Goal: Task Accomplishment & Management: Use online tool/utility

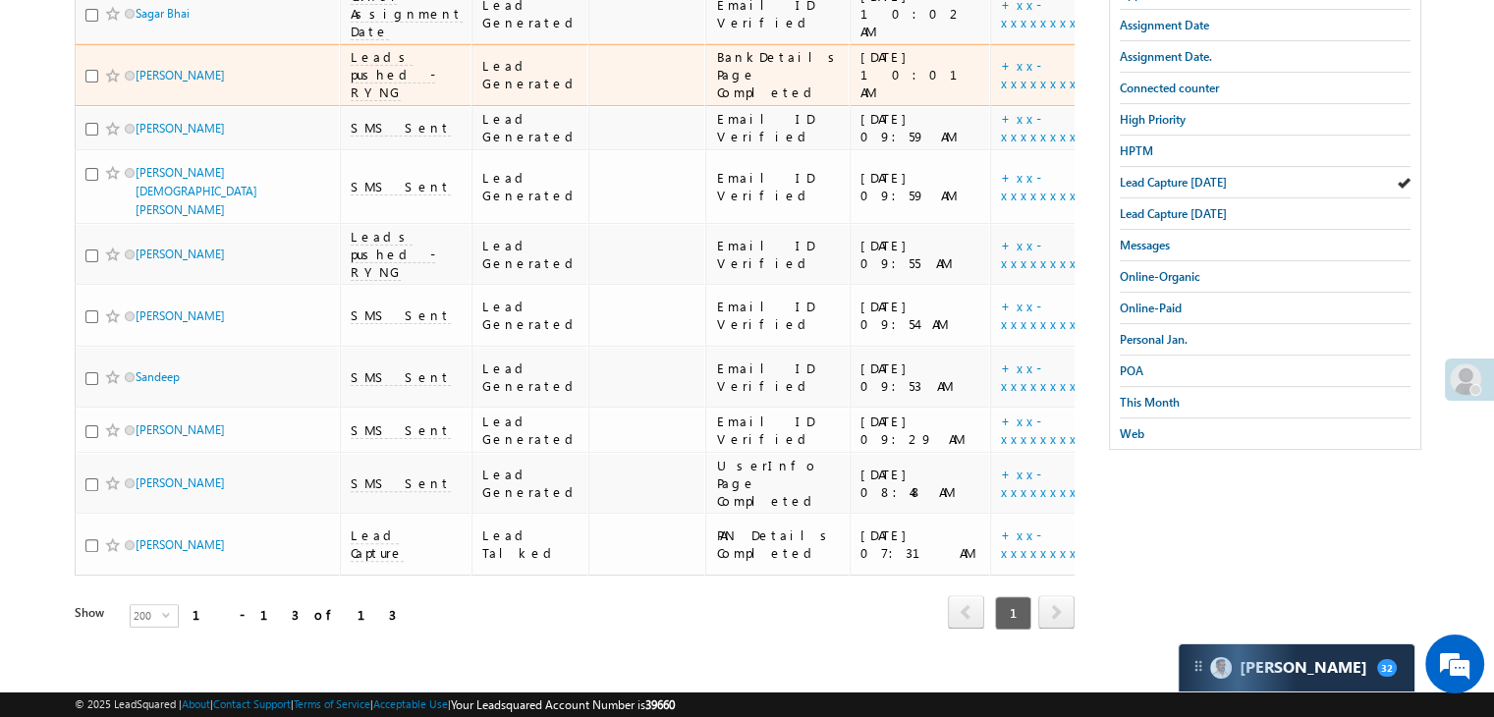
scroll to position [291, 0]
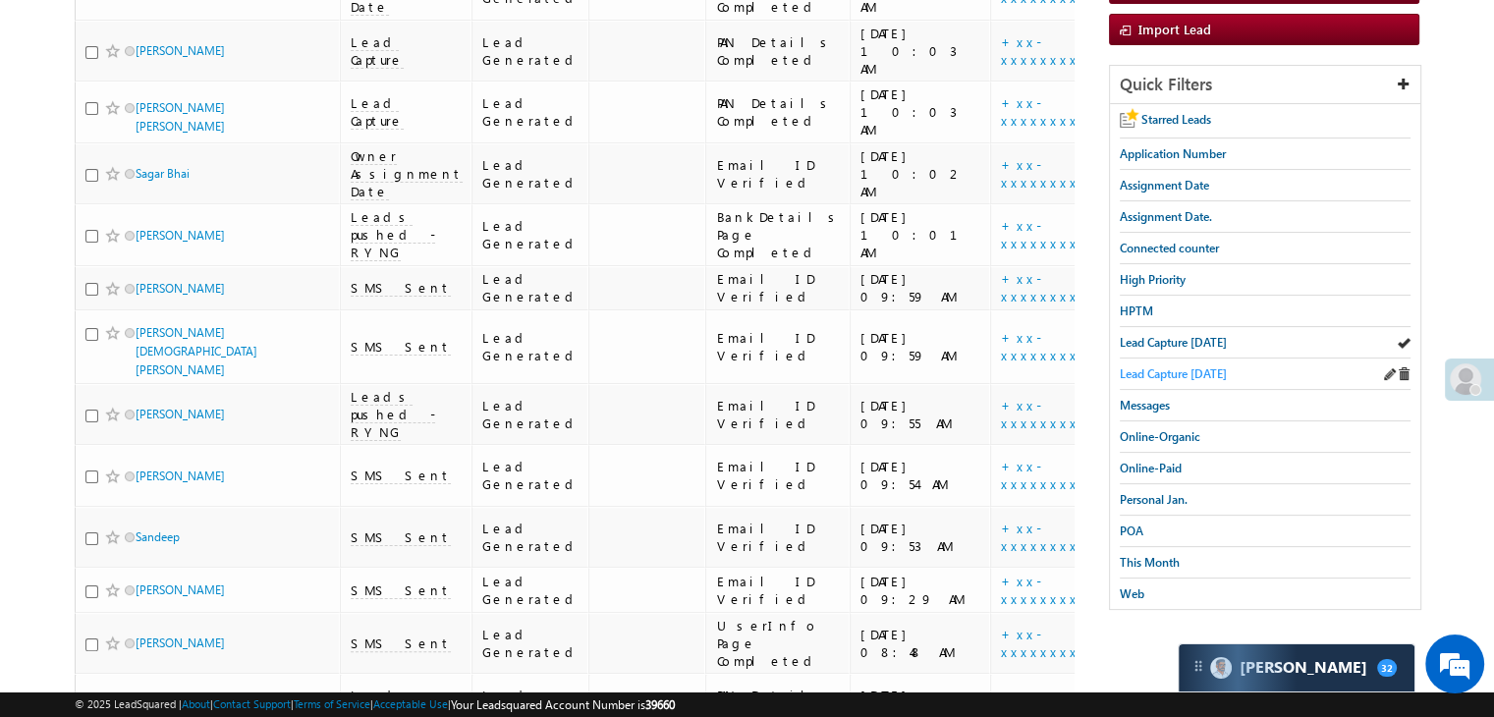
click at [1175, 366] on span "Lead Capture [DATE]" at bounding box center [1173, 373] width 107 height 15
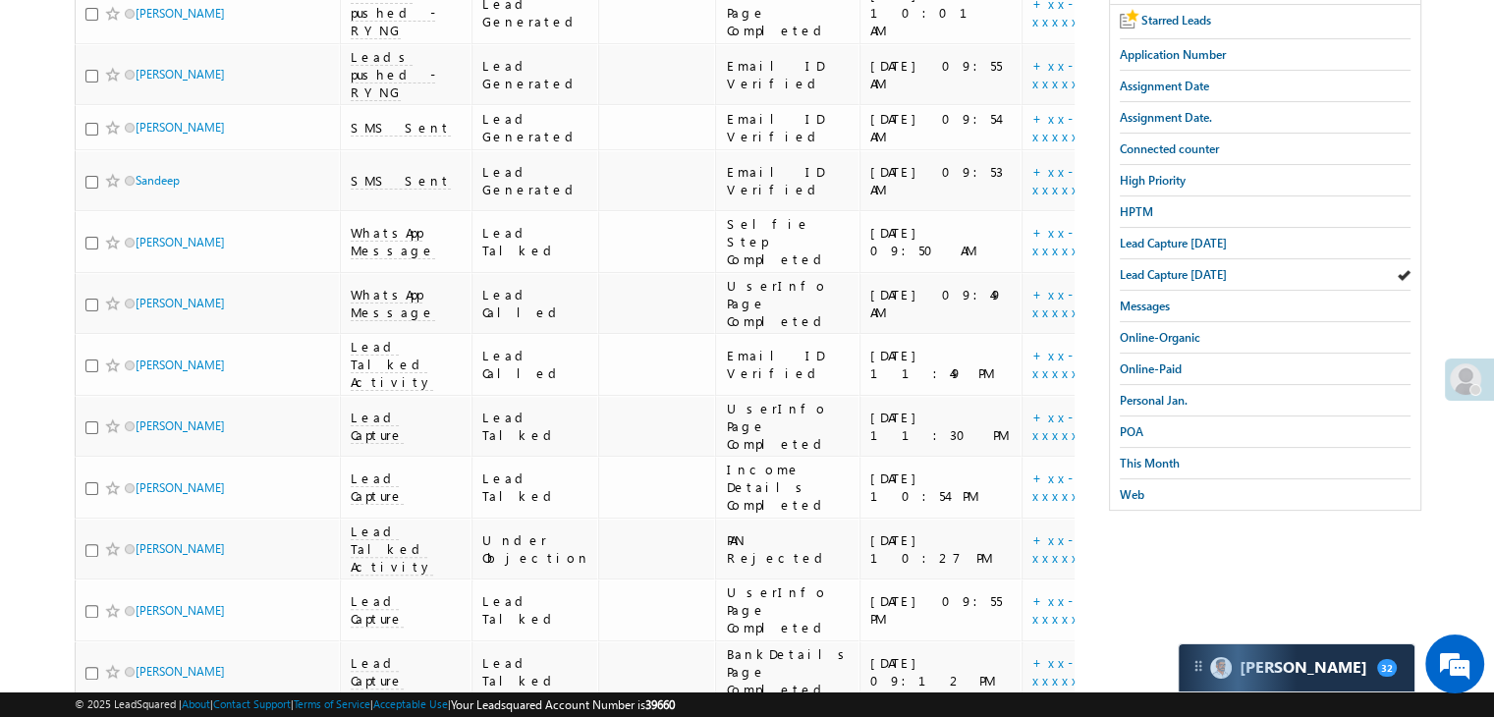
scroll to position [389, 0]
click at [1178, 242] on span "Lead Capture [DATE]" at bounding box center [1173, 244] width 107 height 15
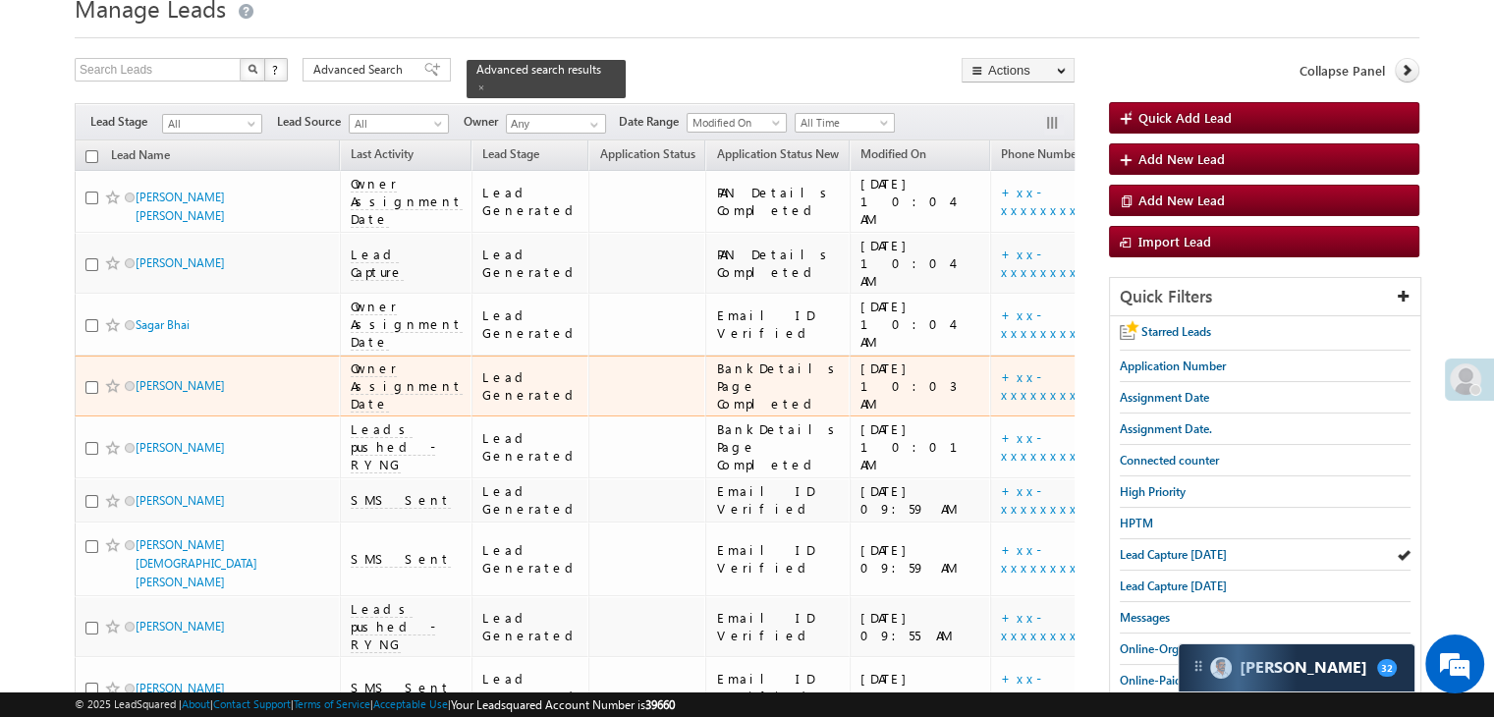
scroll to position [0, 0]
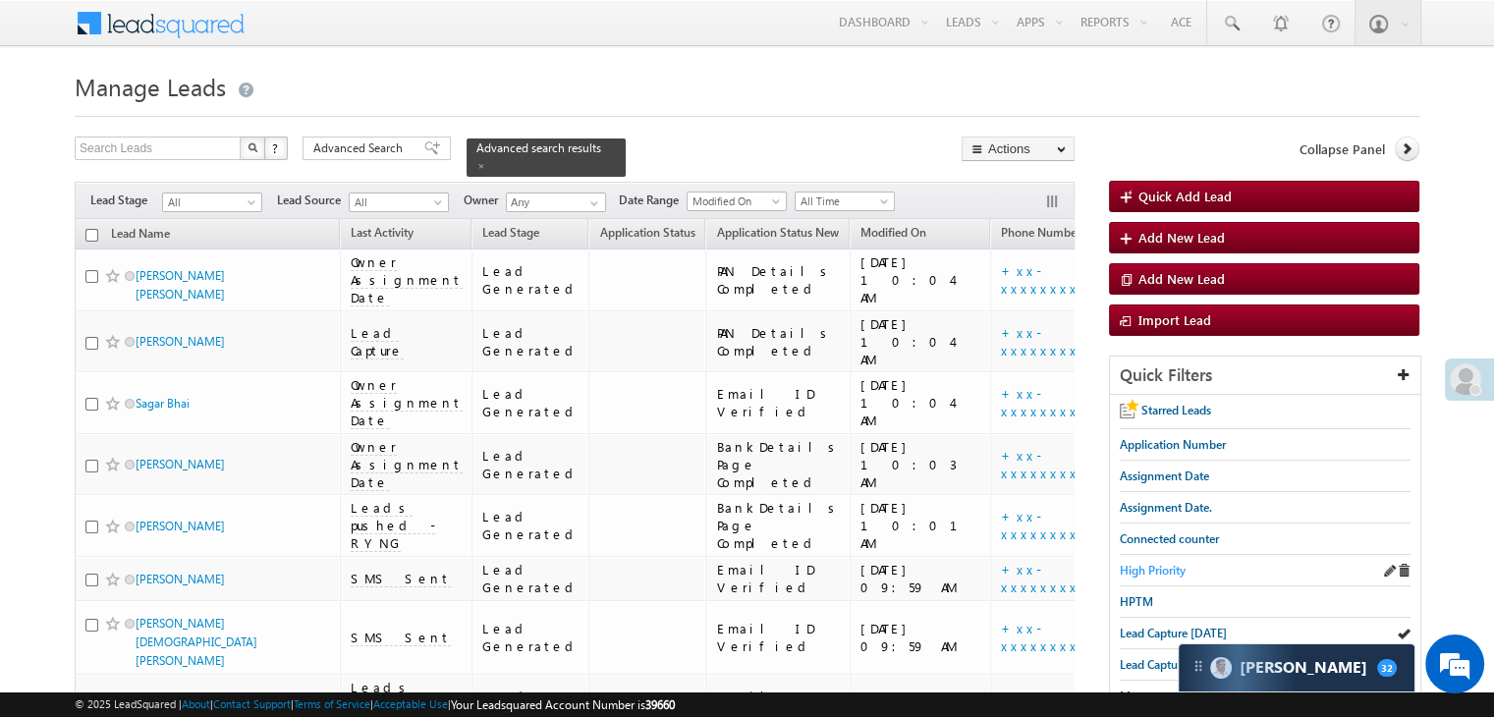
click at [1166, 572] on span "High Priority" at bounding box center [1153, 570] width 66 height 15
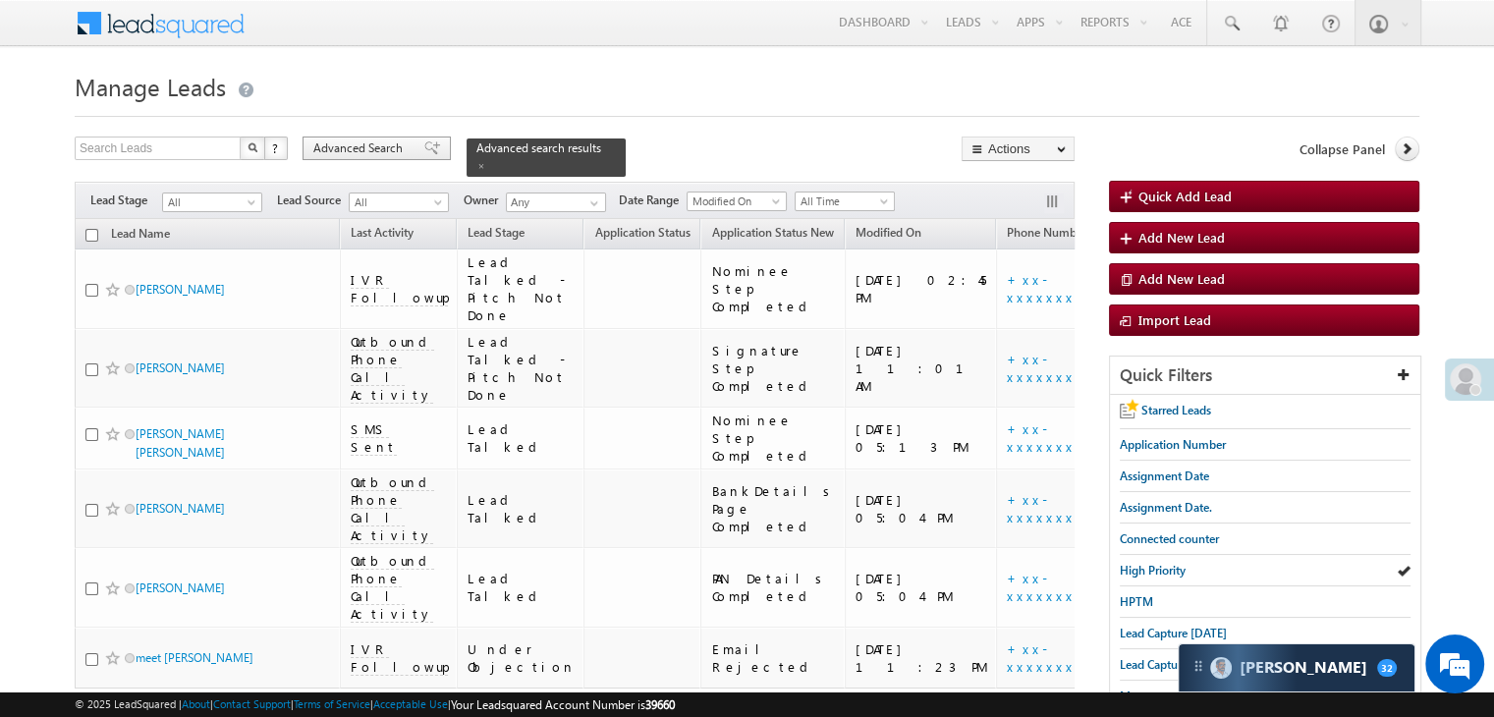
click at [328, 151] on span "Advanced Search" at bounding box center [360, 148] width 95 height 18
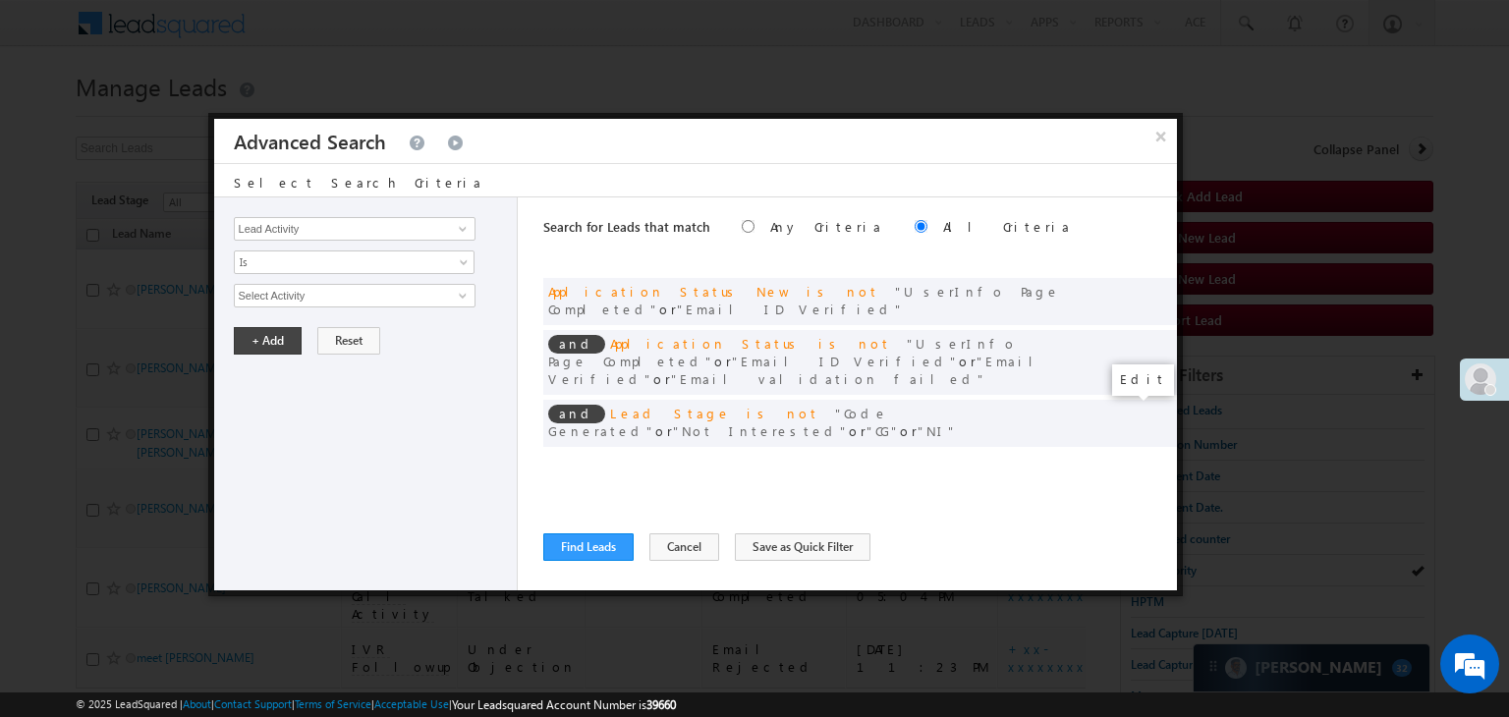
click at [1135, 457] on span at bounding box center [1132, 464] width 14 height 14
click at [300, 335] on input "07/01/25" at bounding box center [291, 330] width 115 height 26
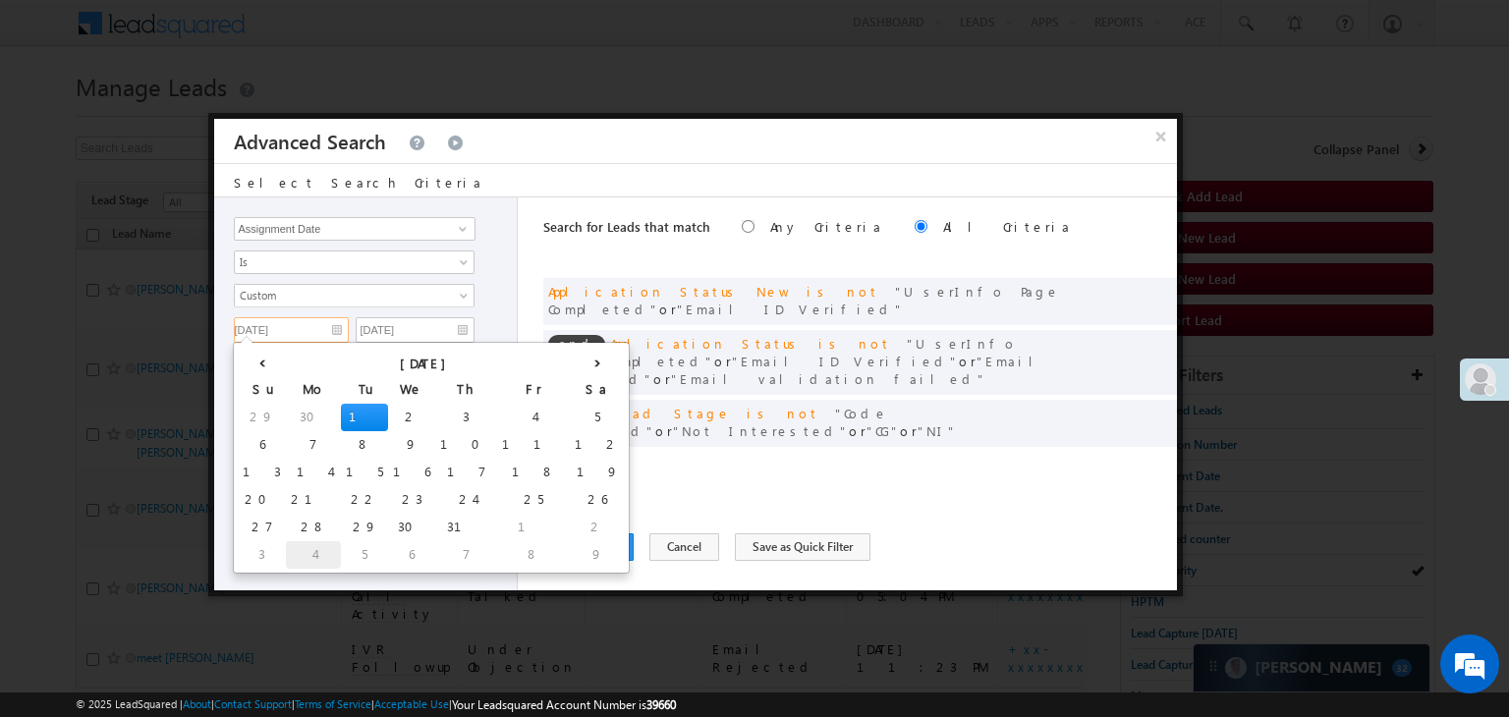
click at [291, 547] on td "4" at bounding box center [313, 555] width 55 height 28
type input "08/04/25"
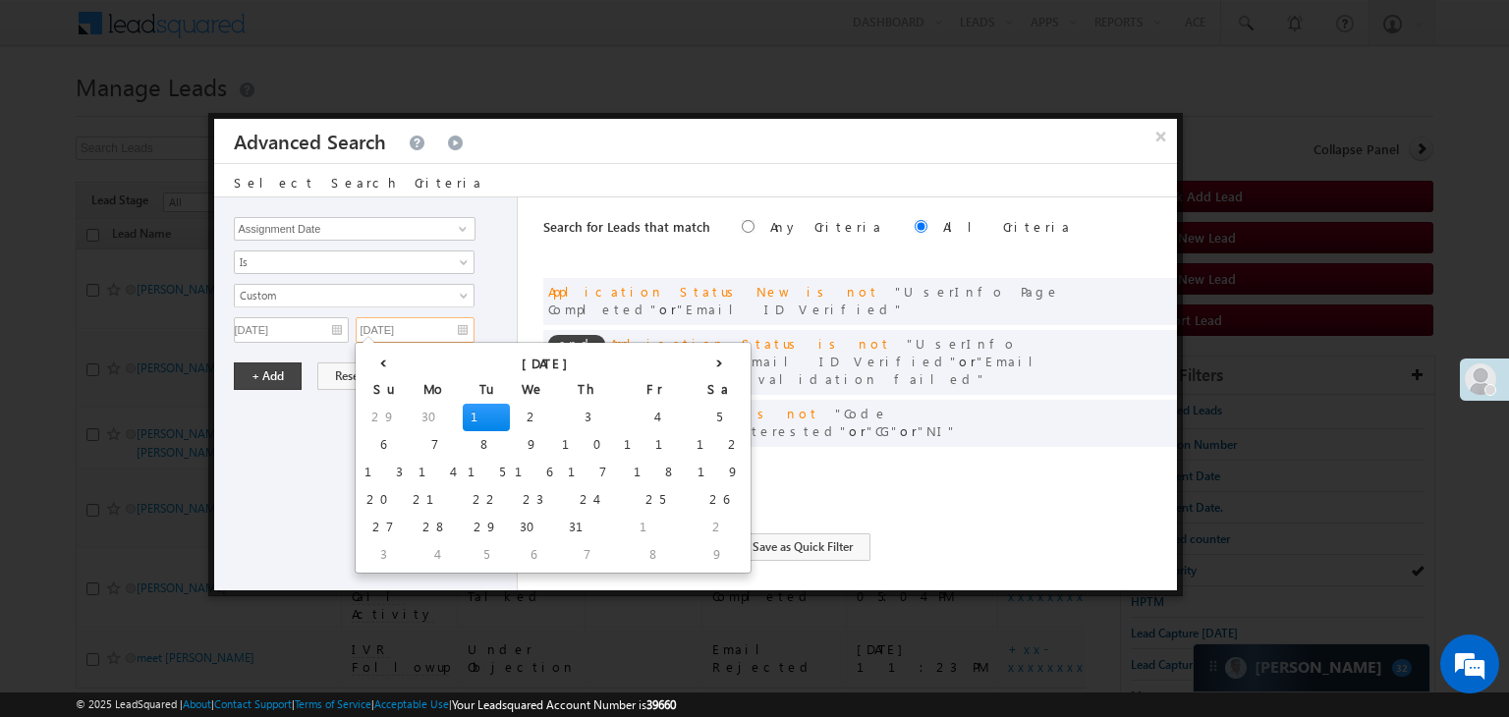
click at [424, 330] on input "07/01/25" at bounding box center [415, 330] width 119 height 26
click at [463, 549] on td "5" at bounding box center [486, 555] width 47 height 28
type input "08/05/25"
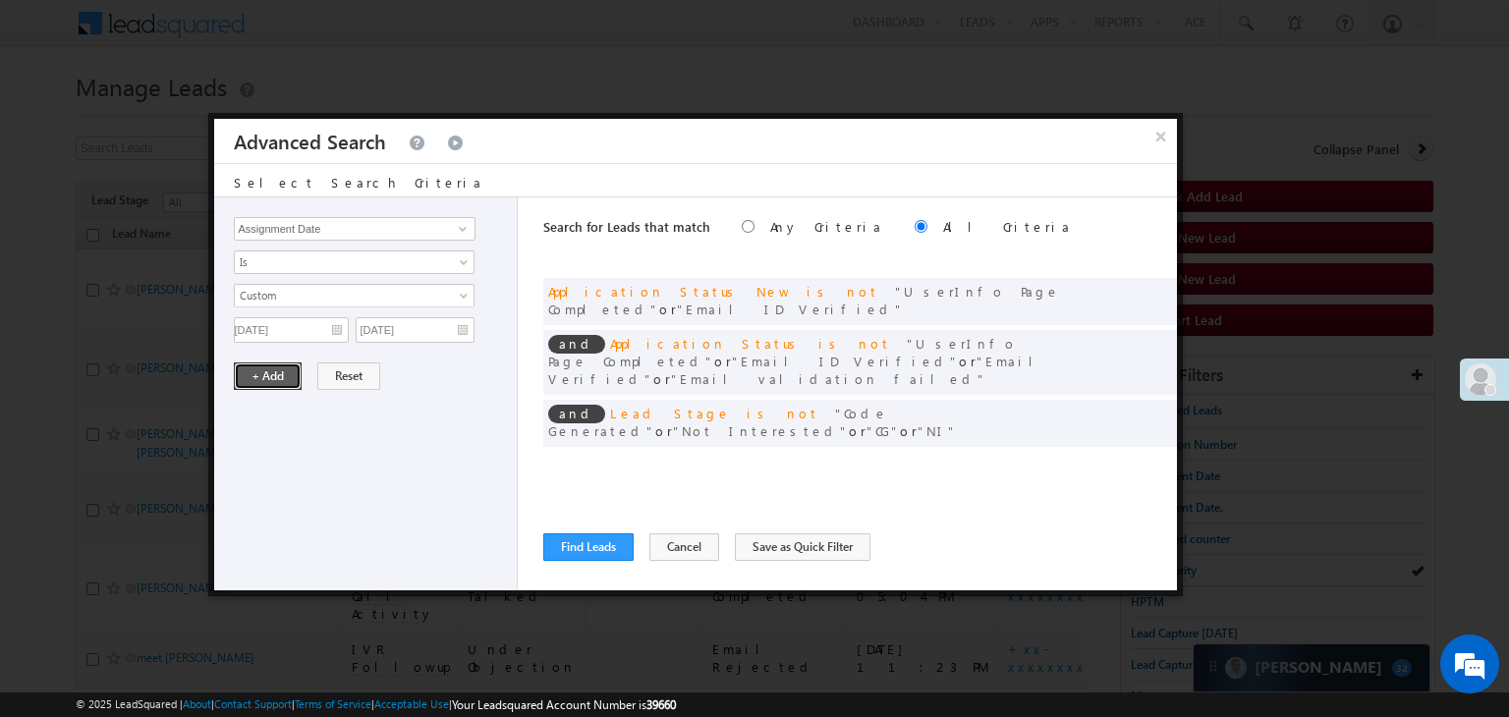
click at [286, 375] on button "+ Add" at bounding box center [268, 376] width 68 height 28
click at [577, 547] on button "Find Leads" at bounding box center [588, 547] width 90 height 28
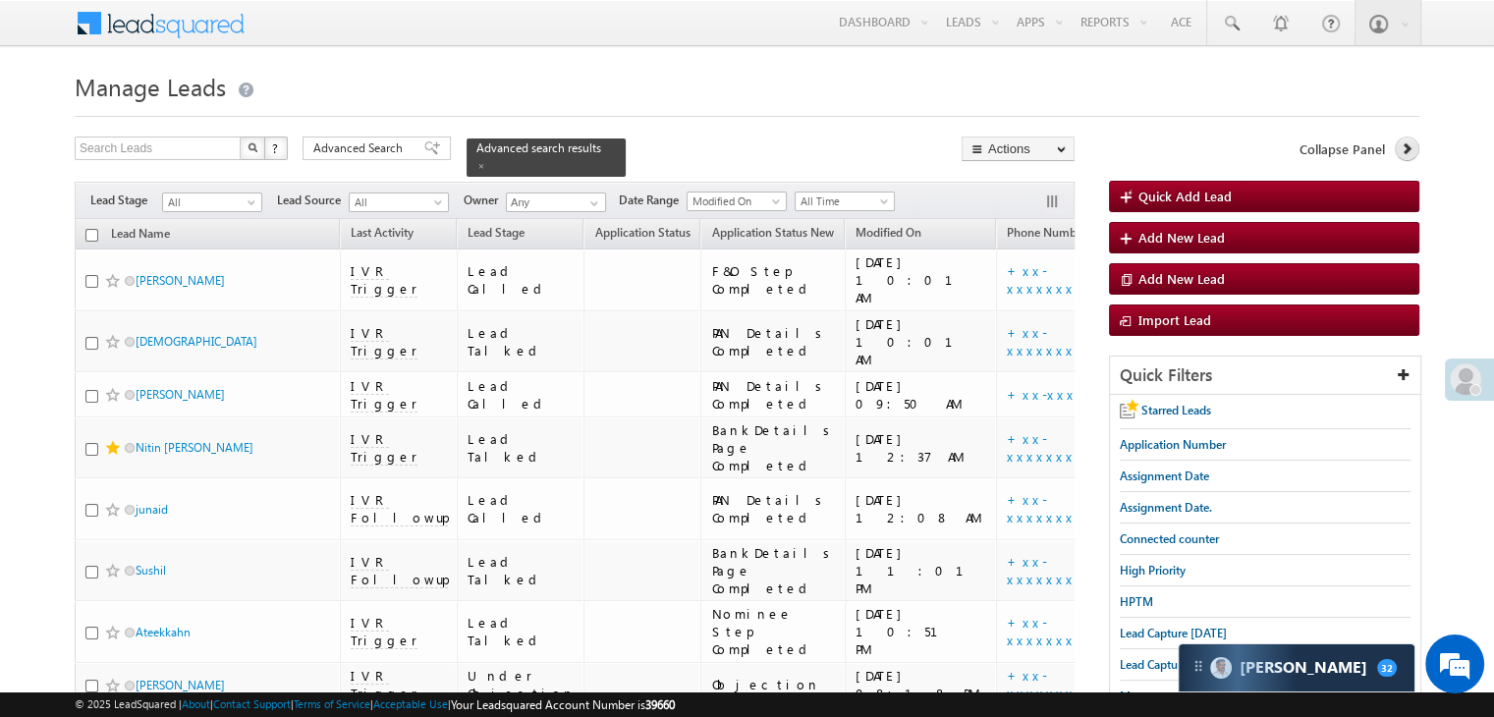
click at [1414, 142] on icon at bounding box center [1407, 148] width 14 height 14
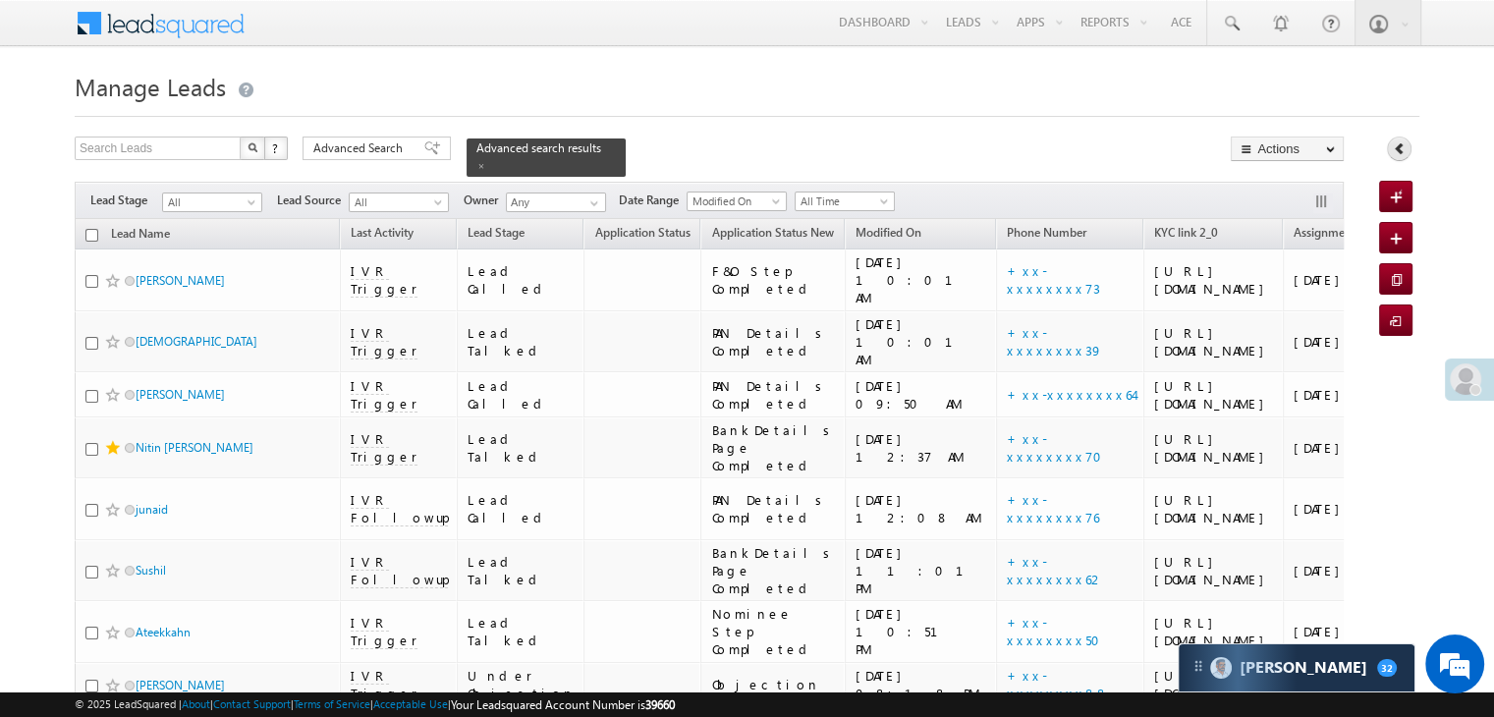
click at [1407, 146] on link at bounding box center [1399, 149] width 25 height 25
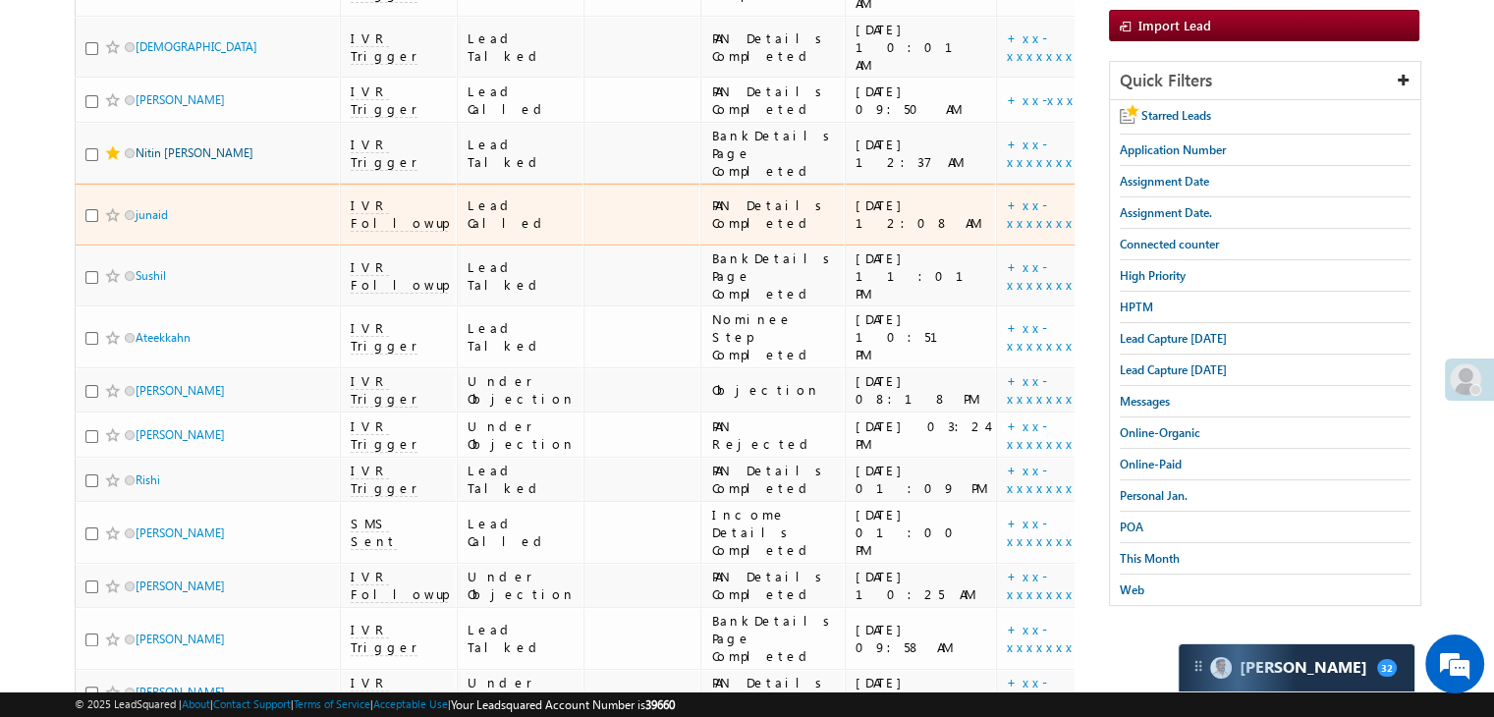
scroll to position [491, 0]
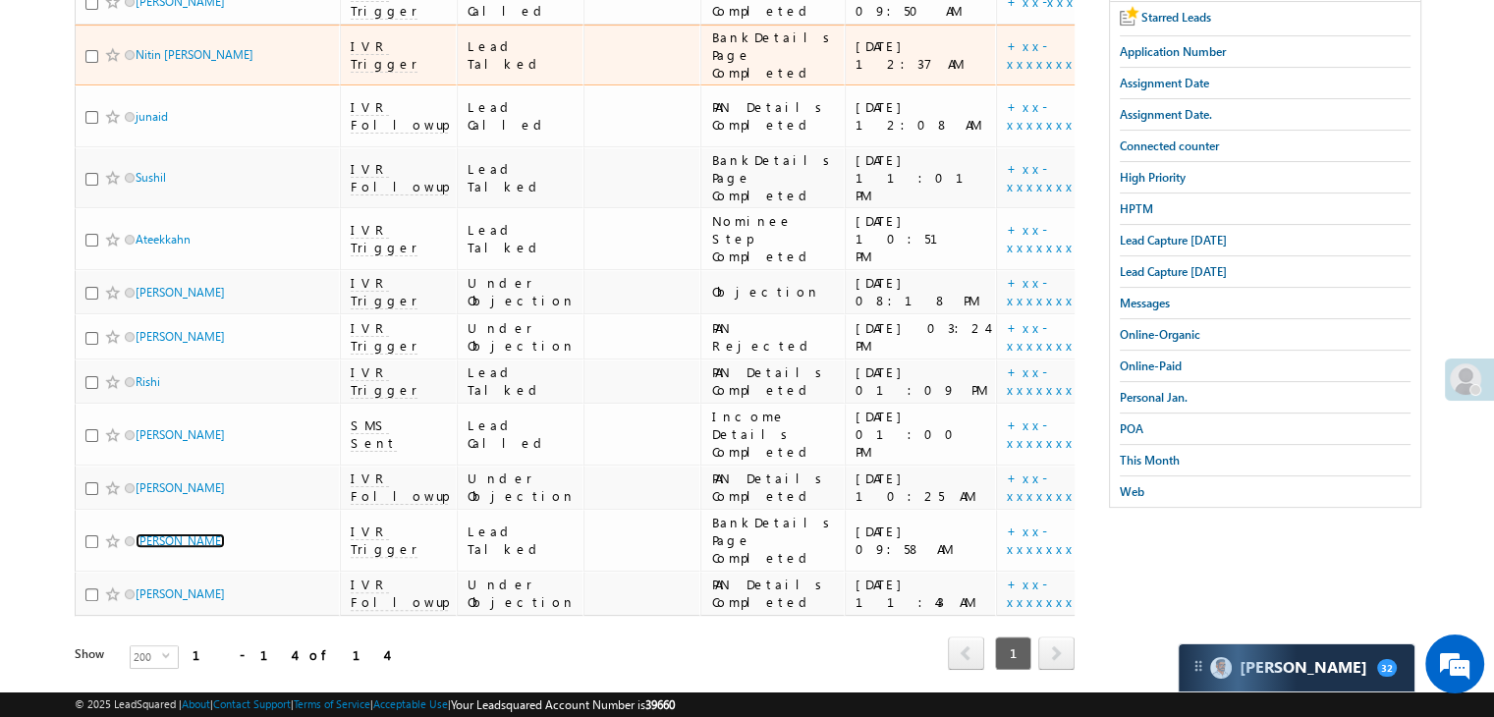
scroll to position [0, 0]
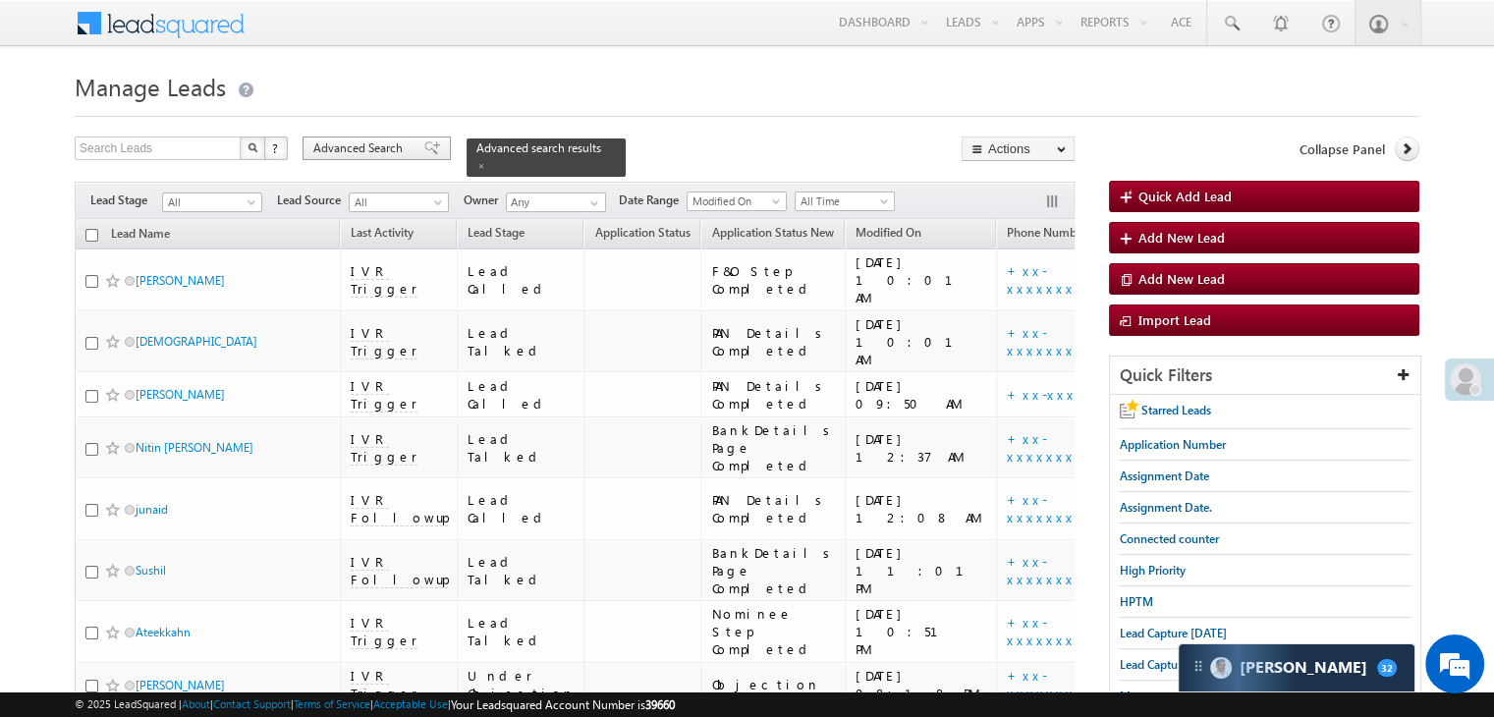
click at [387, 139] on span "Advanced Search" at bounding box center [360, 148] width 95 height 18
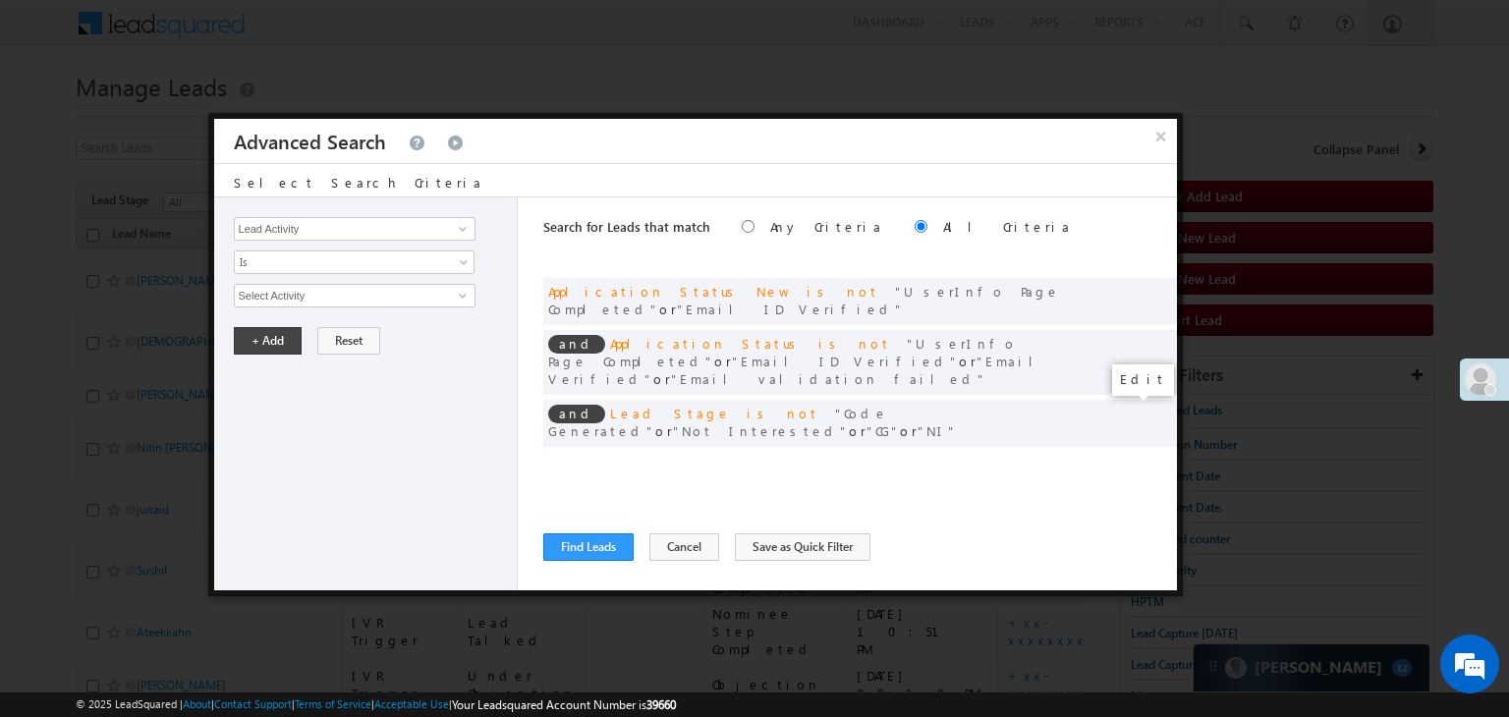
click at [1125, 457] on span at bounding box center [1132, 464] width 14 height 14
click at [314, 325] on input "08/04/25" at bounding box center [291, 330] width 115 height 26
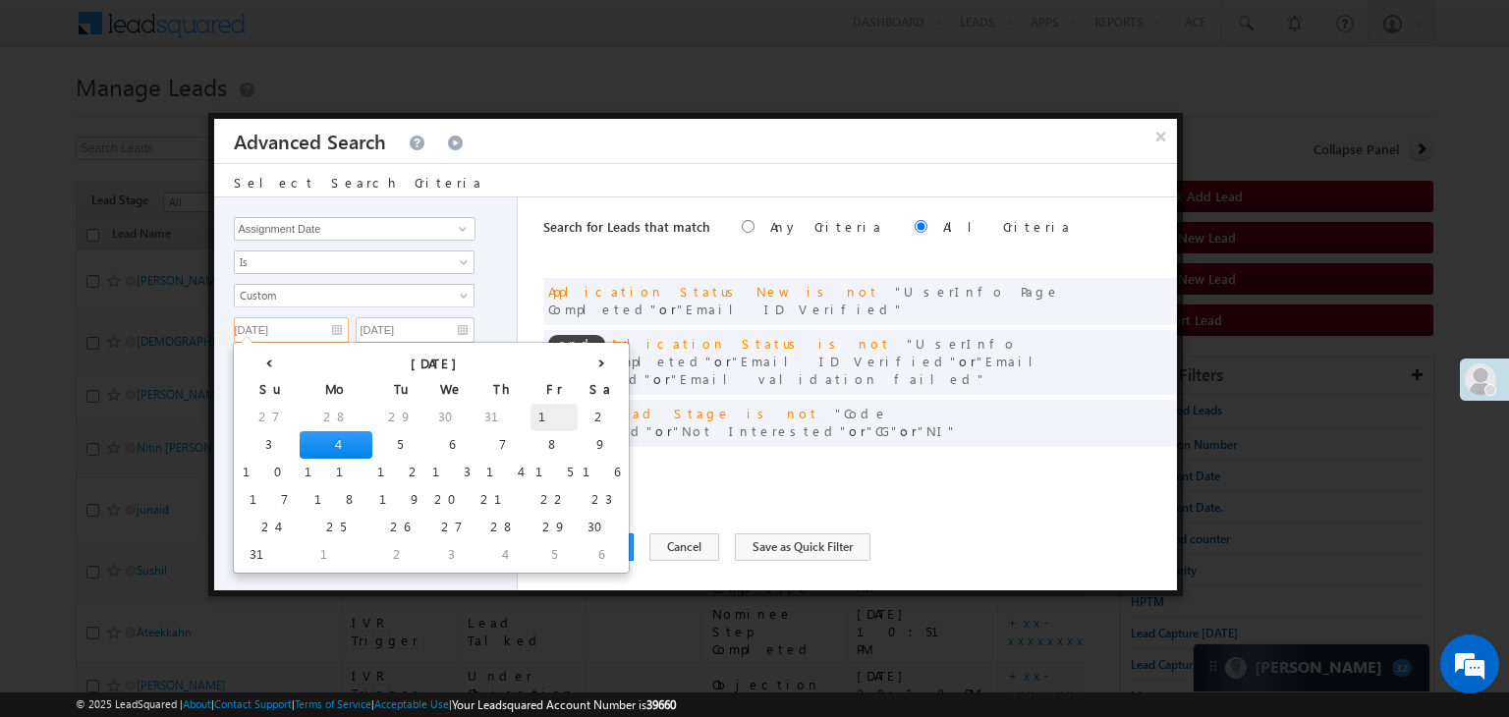
click at [530, 413] on td "1" at bounding box center [553, 418] width 47 height 28
type input "08/01/25"
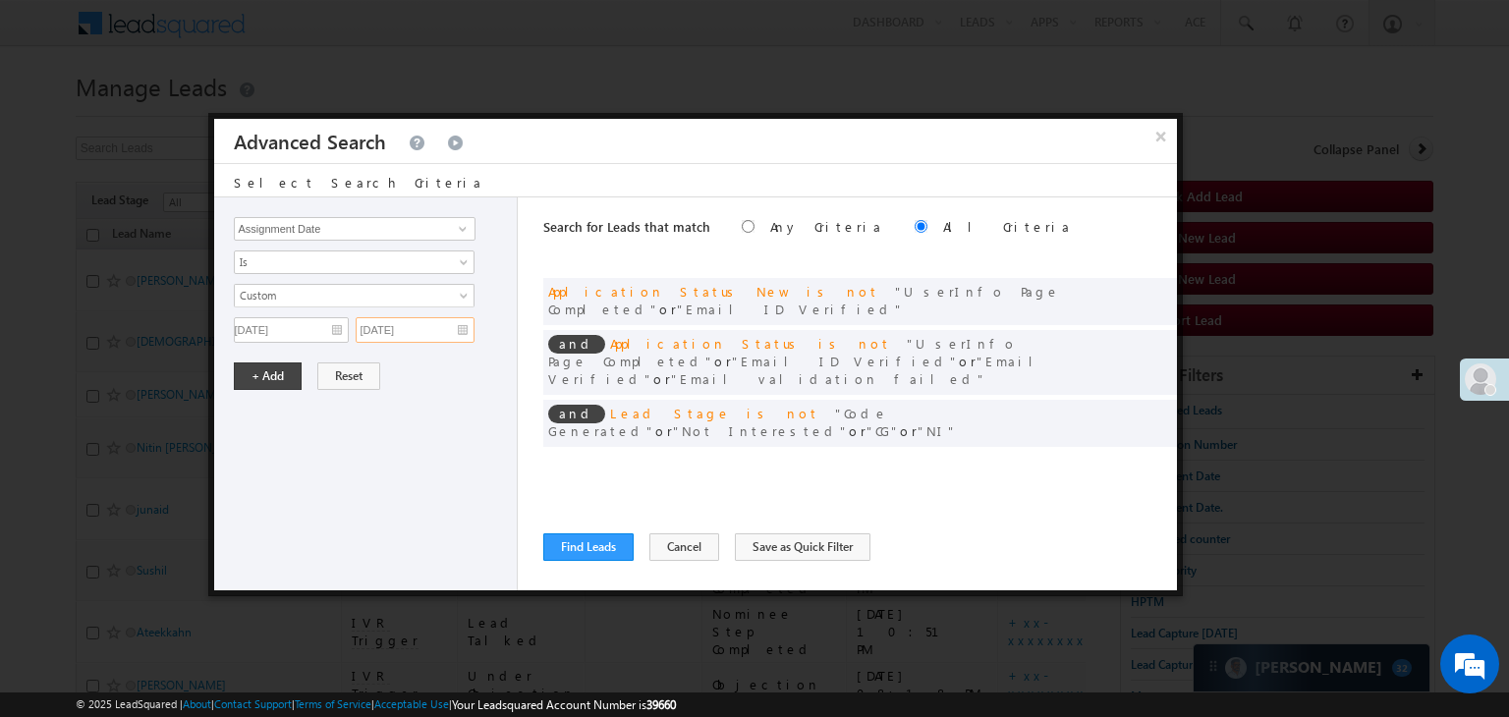
click at [417, 327] on input "08/05/25" at bounding box center [415, 330] width 119 height 26
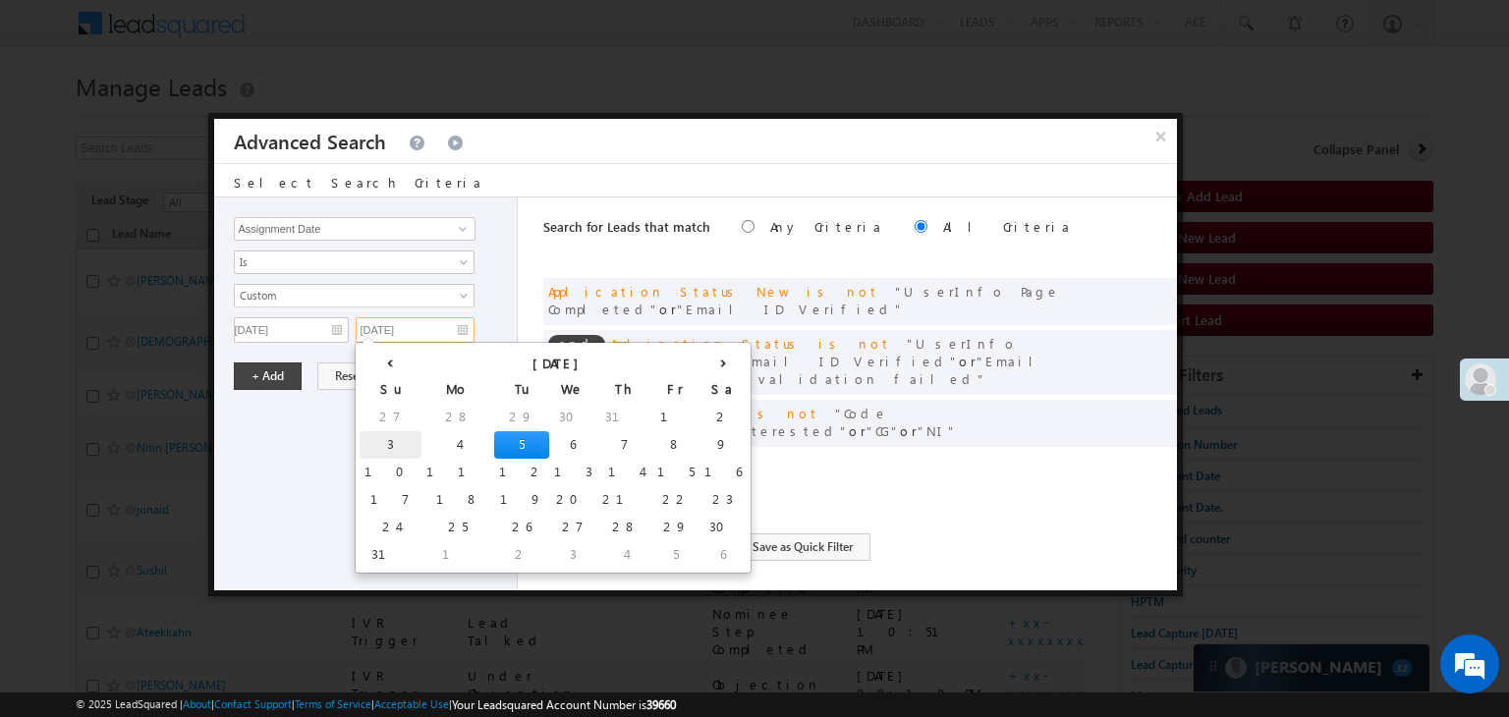
click at [365, 438] on td "3" at bounding box center [391, 445] width 62 height 28
type input "08/03/25"
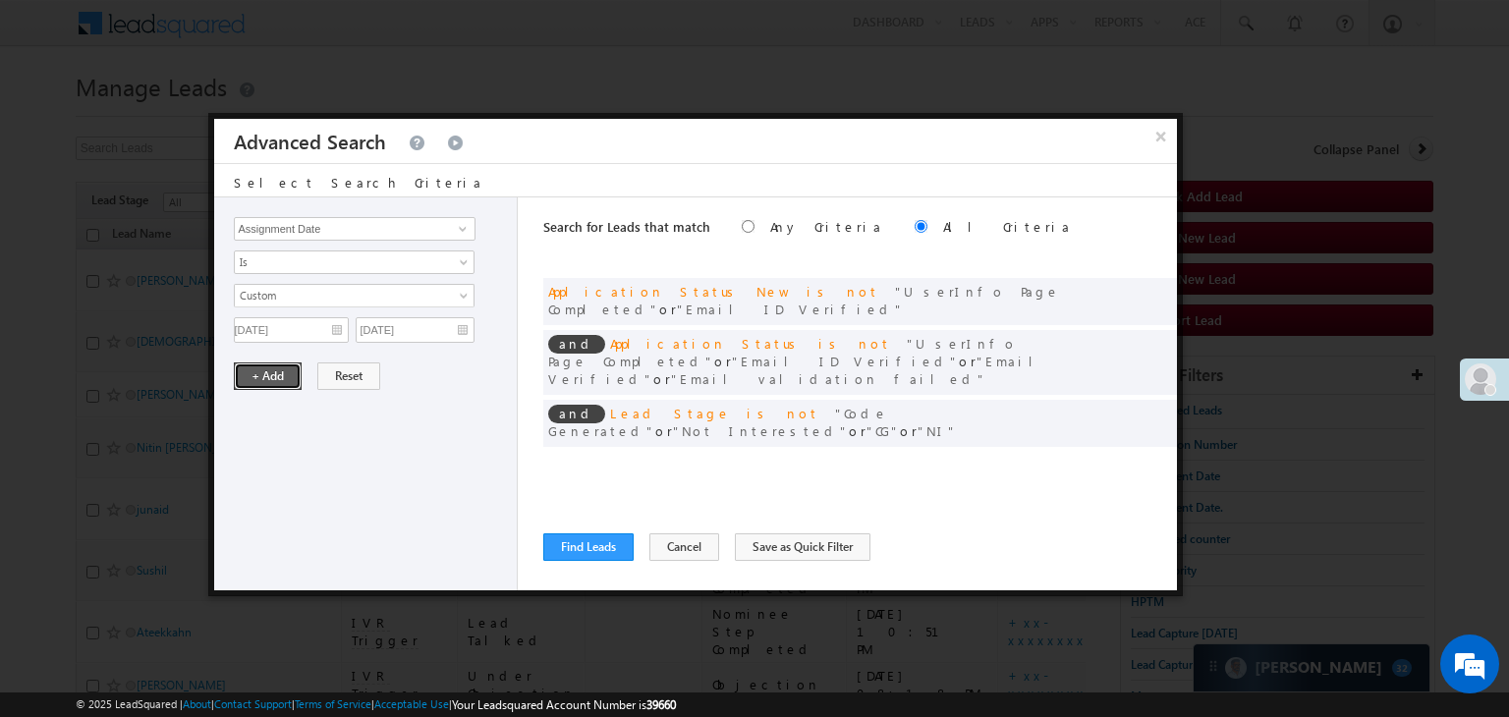
click at [275, 374] on button "+ Add" at bounding box center [268, 376] width 68 height 28
click at [574, 548] on button "Find Leads" at bounding box center [588, 547] width 90 height 28
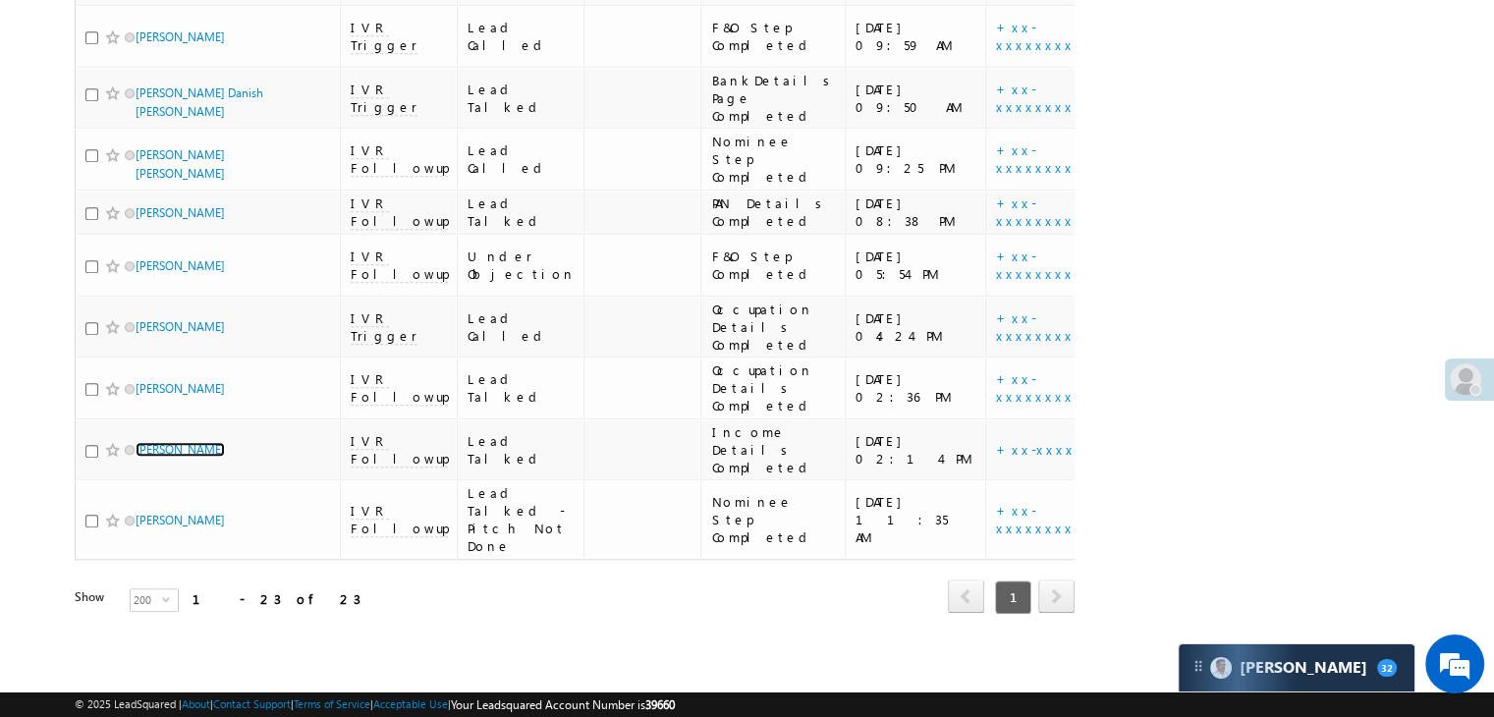
scroll to position [2314, 0]
click at [1476, 382] on span at bounding box center [1465, 378] width 31 height 31
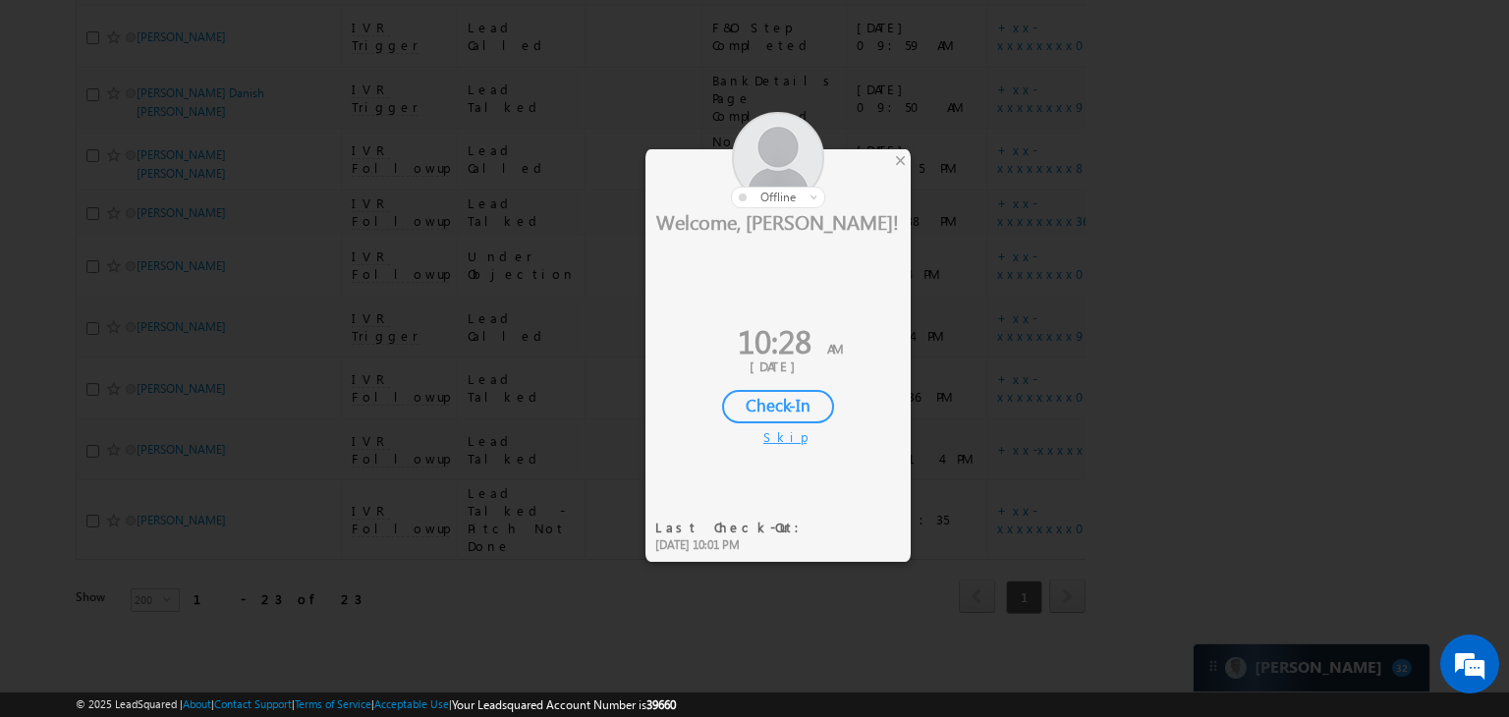
click at [791, 399] on div "Check-In" at bounding box center [778, 406] width 112 height 33
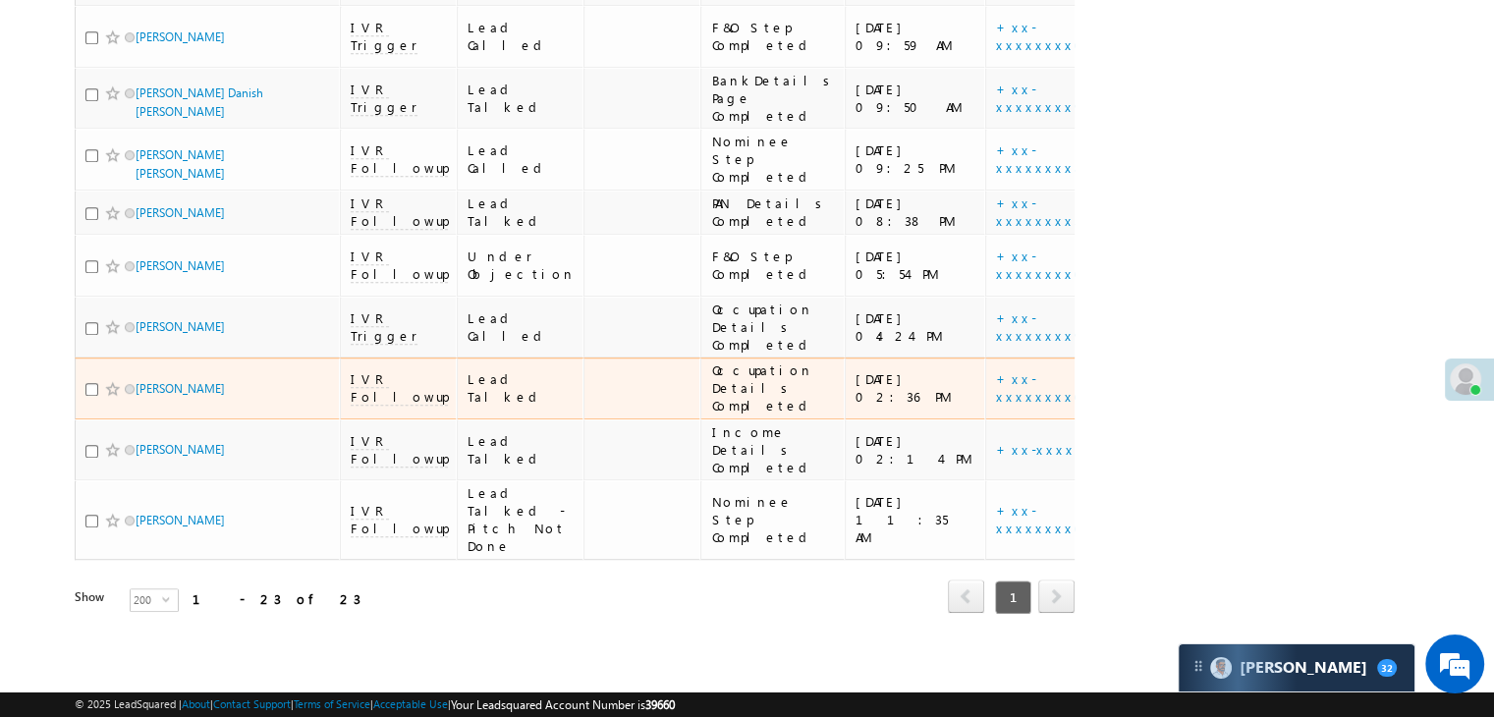
scroll to position [1823, 0]
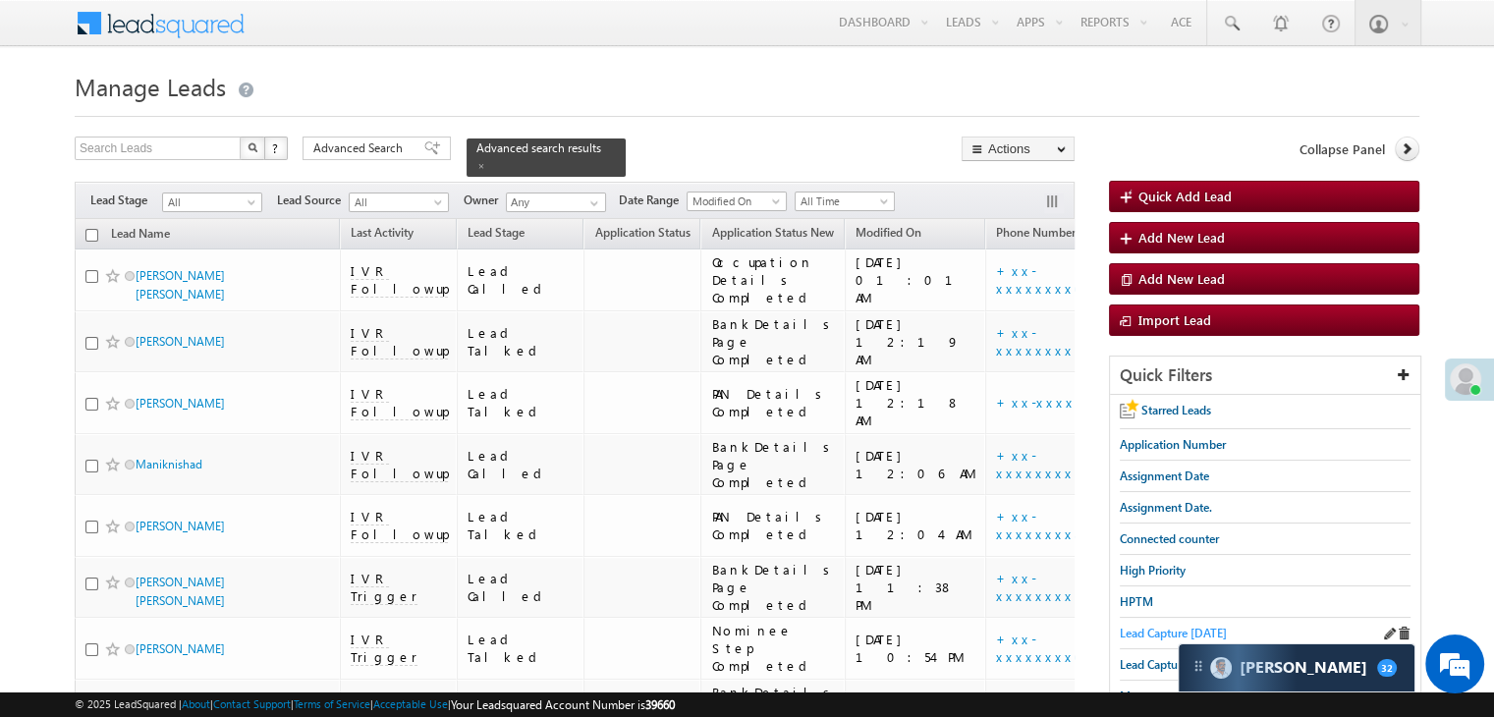
click at [1130, 626] on span "Lead Capture [DATE]" at bounding box center [1173, 633] width 107 height 15
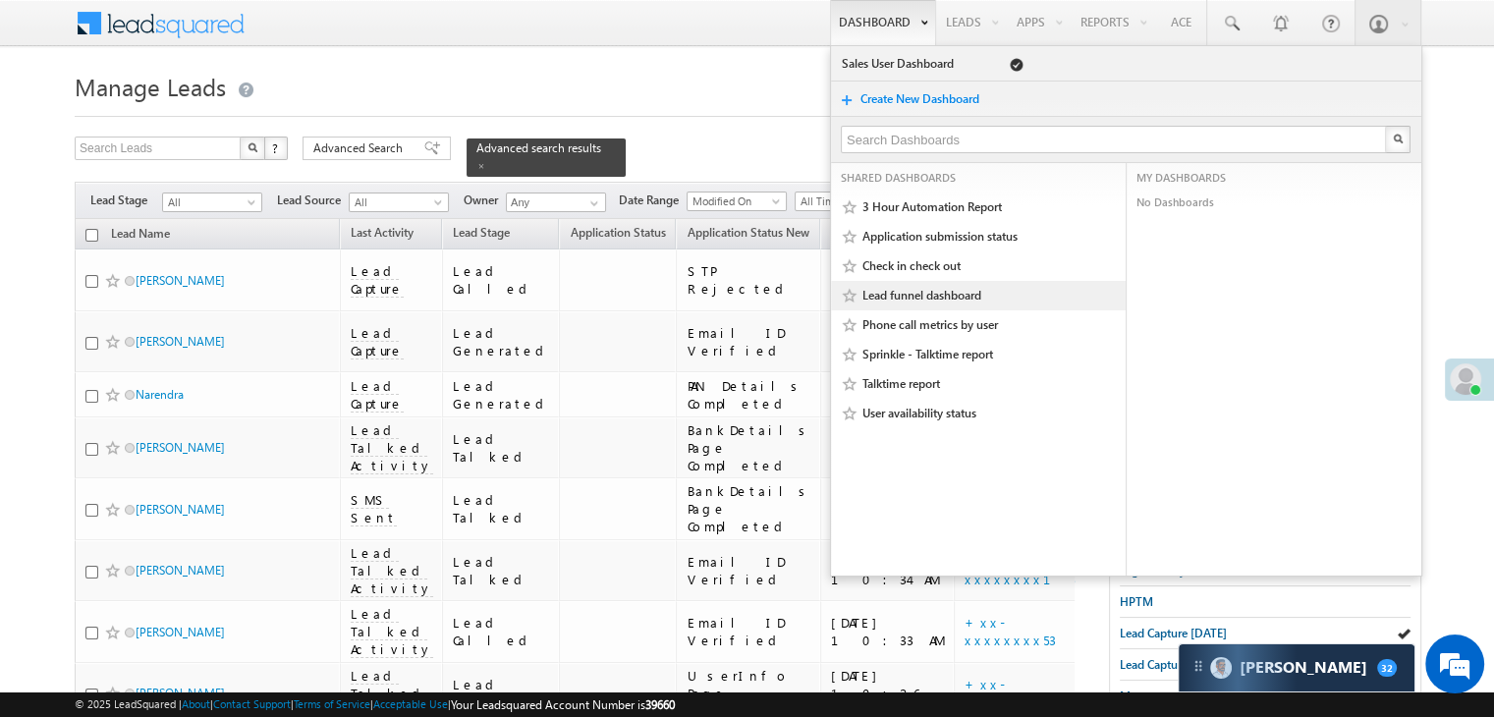
click at [997, 307] on div "Lead funnel dashboard" at bounding box center [983, 295] width 285 height 29
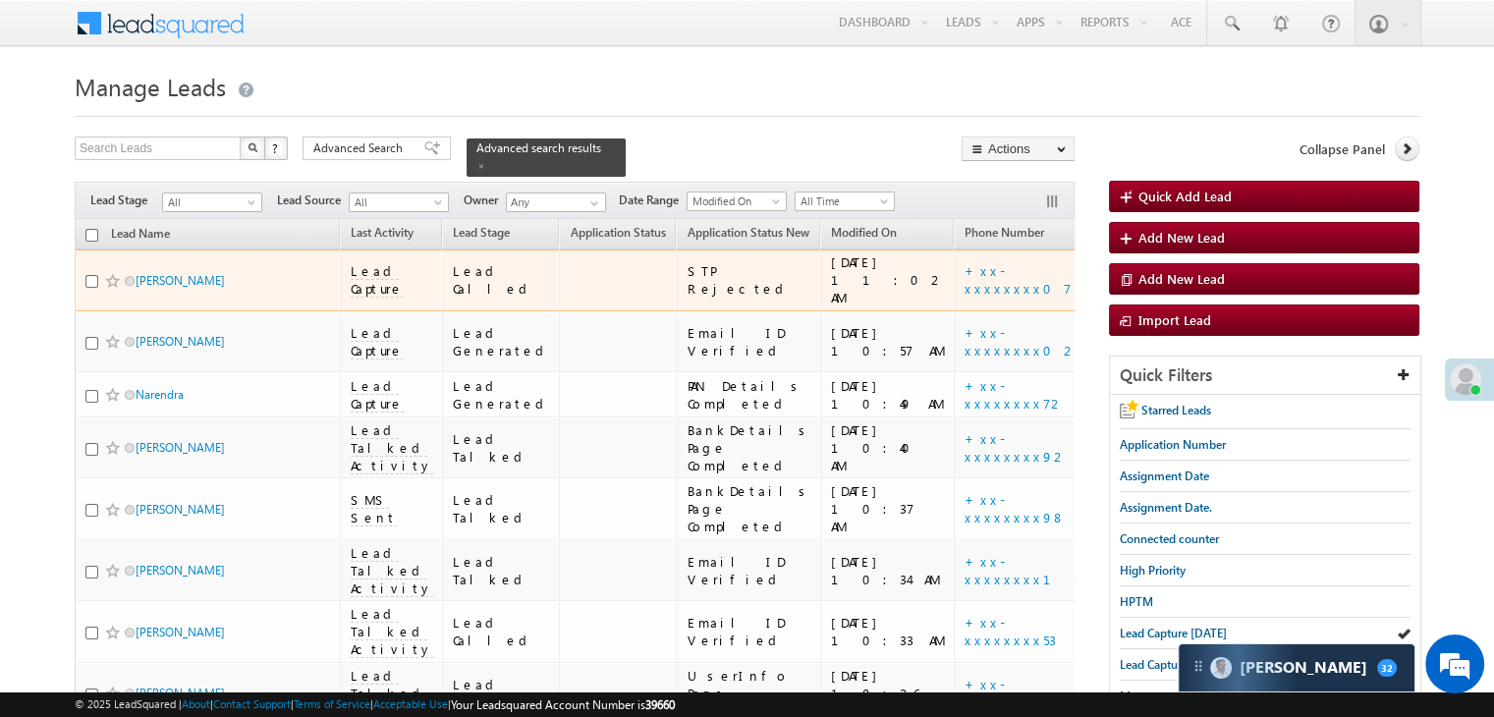
click at [1112, 284] on div "https://angelbroking1-pk3em7sa.customui-test.leadsquared.com?leadId=8828a9bc-f8…" at bounding box center [1172, 279] width 120 height 35
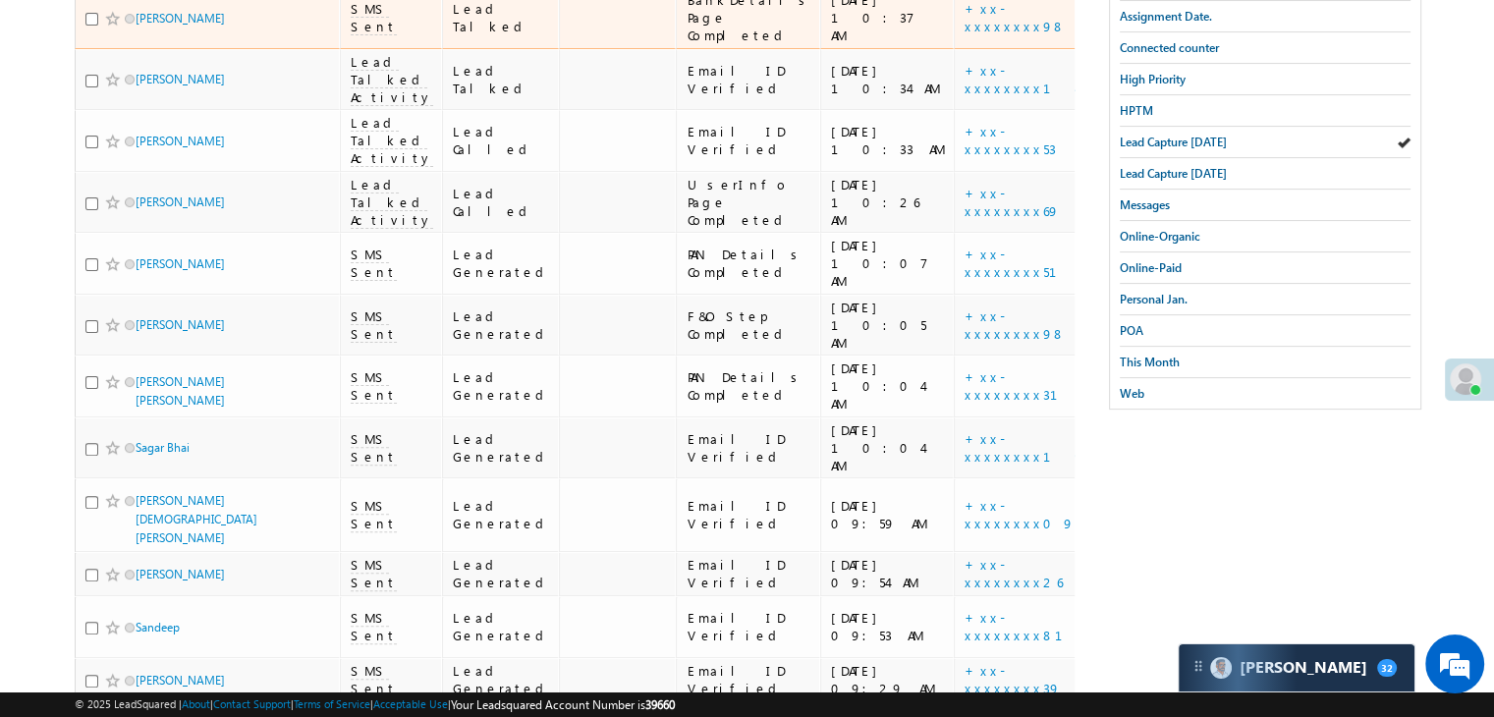
scroll to position [98, 0]
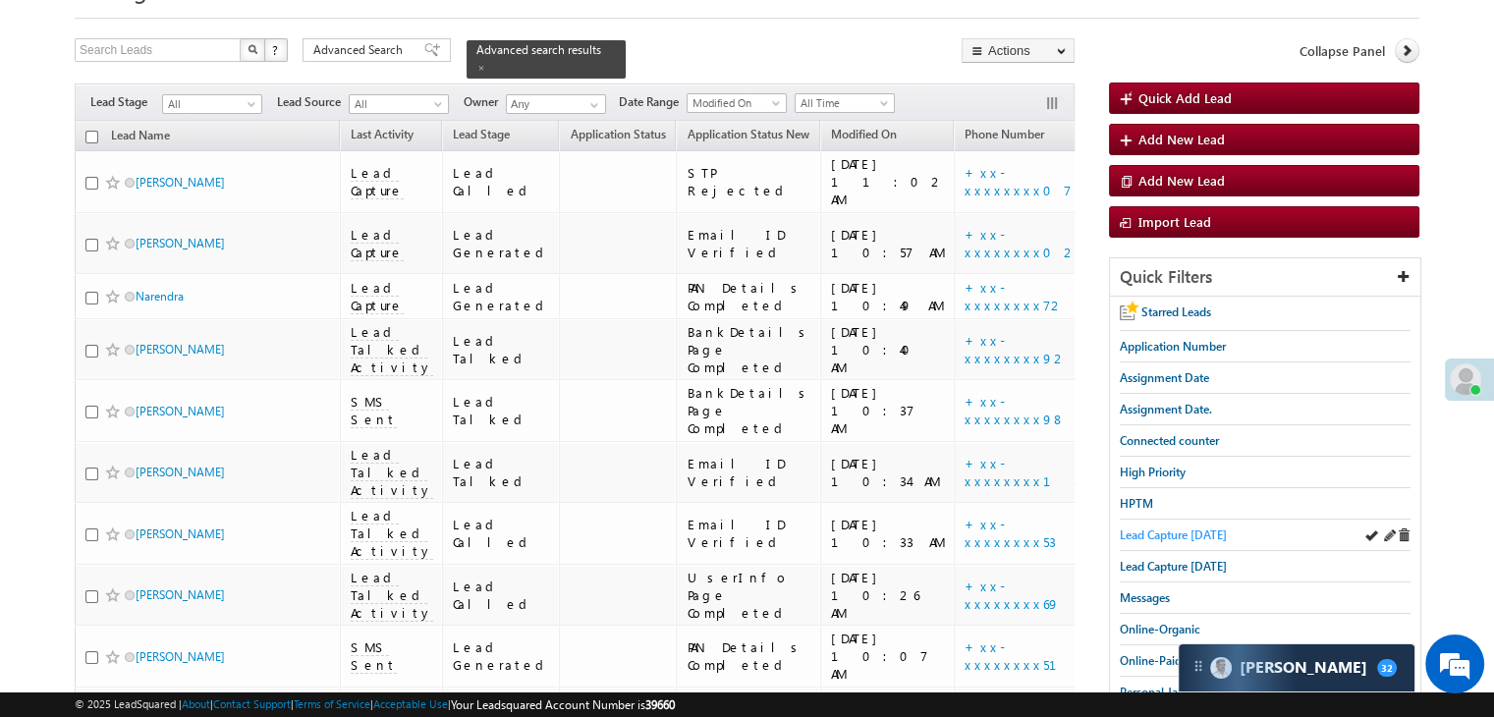
click at [1147, 529] on span "Lead Capture [DATE]" at bounding box center [1173, 535] width 107 height 15
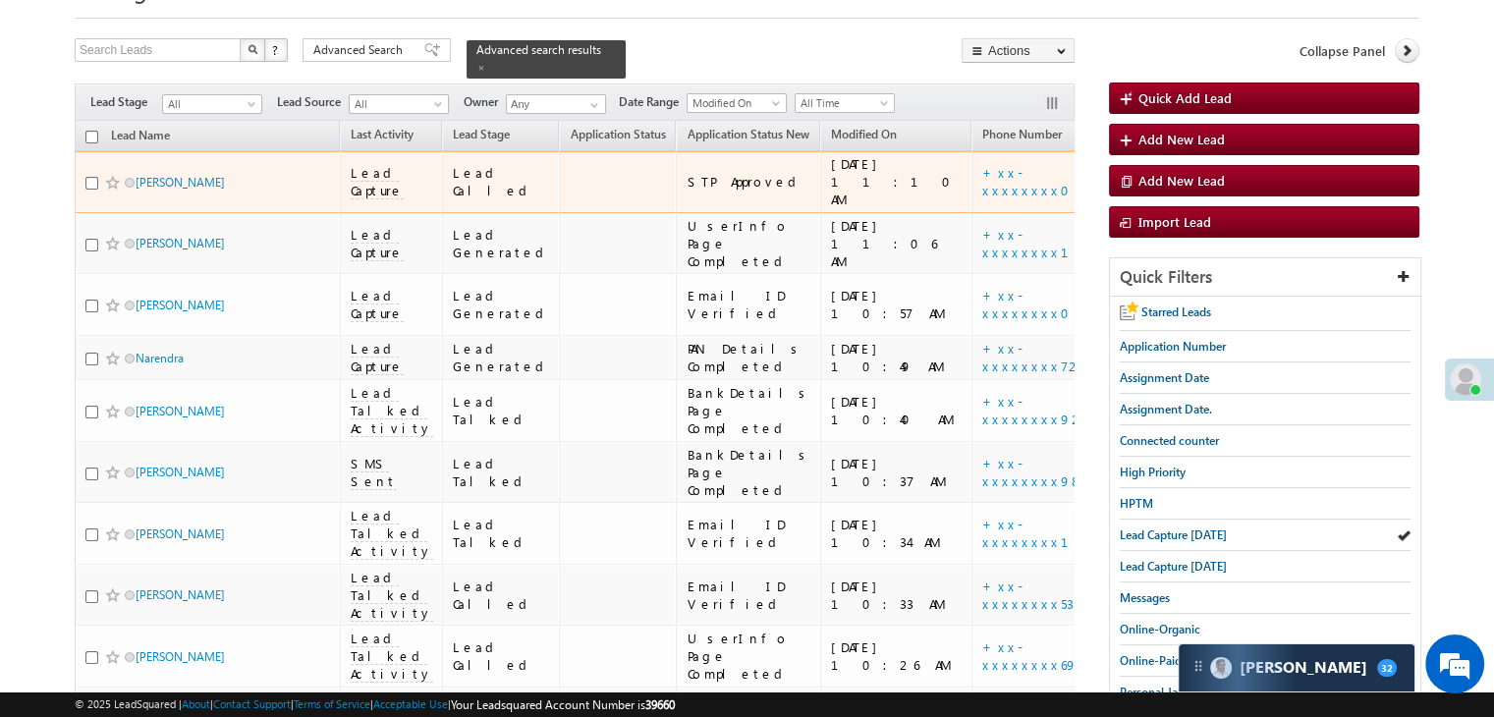
click at [109, 191] on span at bounding box center [113, 183] width 16 height 16
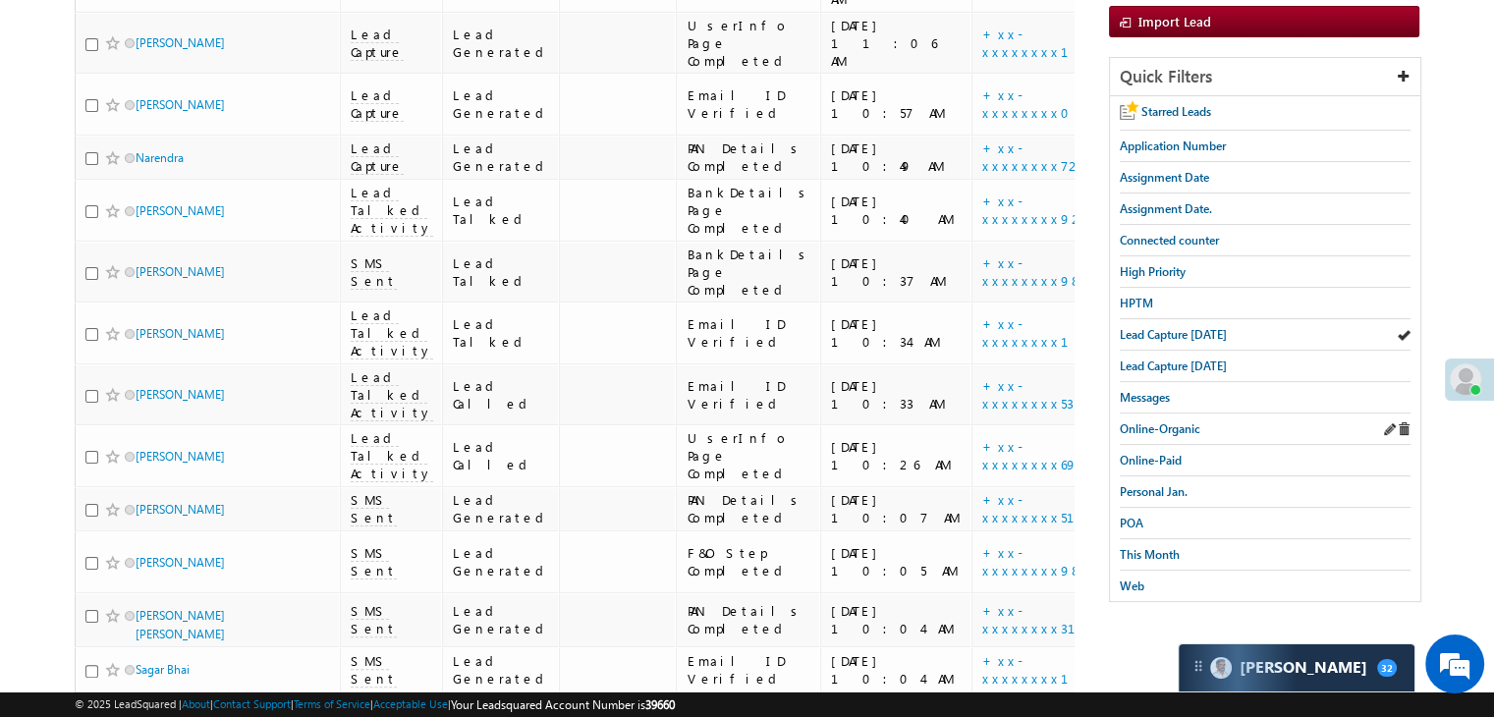
scroll to position [295, 0]
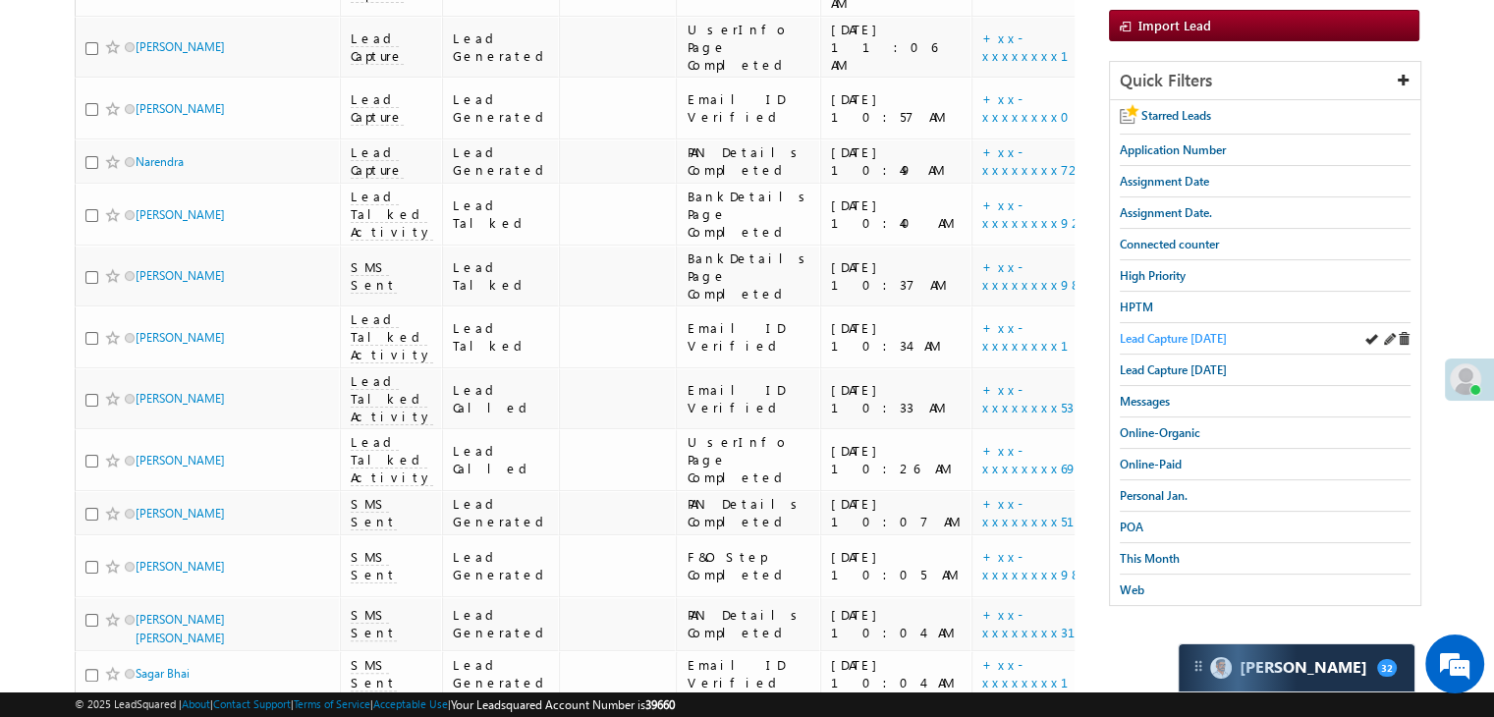
click at [1195, 336] on span "Lead Capture [DATE]" at bounding box center [1173, 338] width 107 height 15
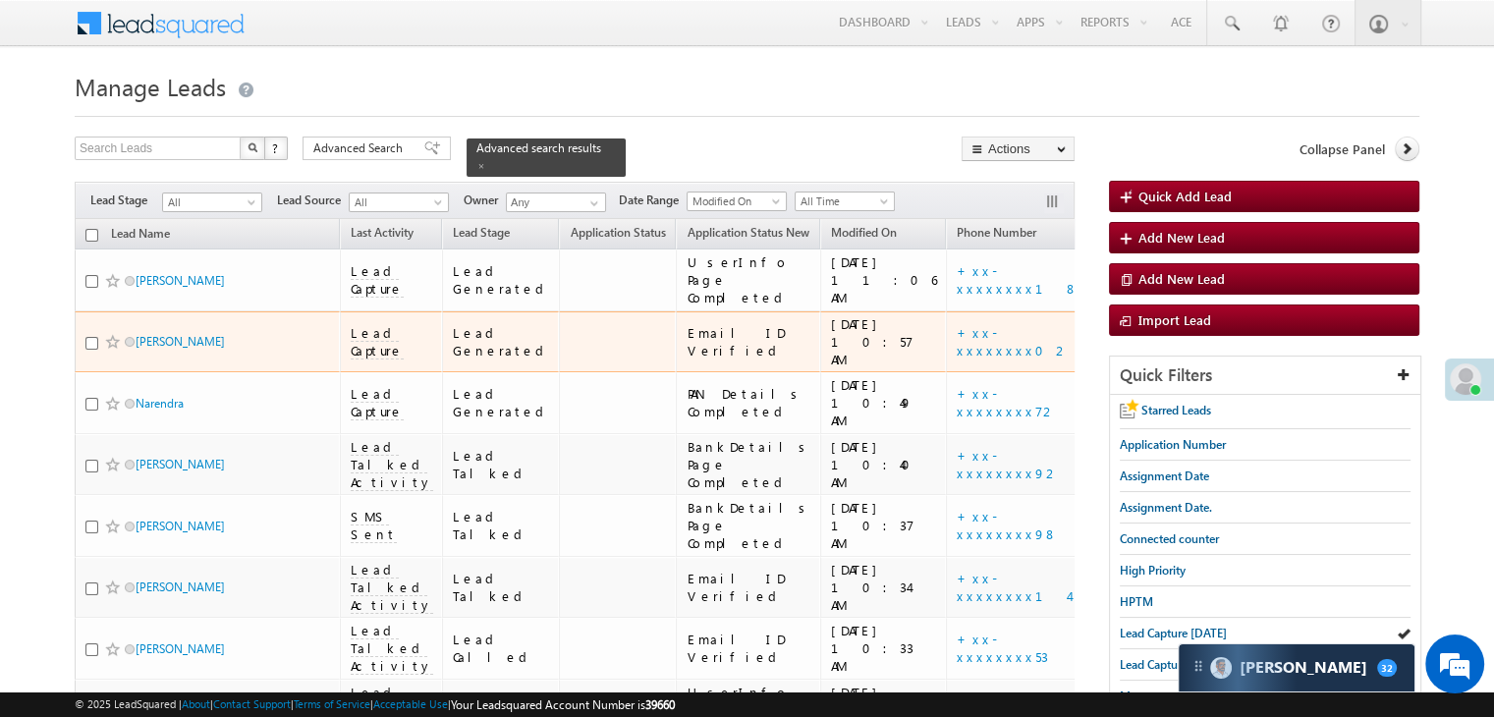
scroll to position [196, 0]
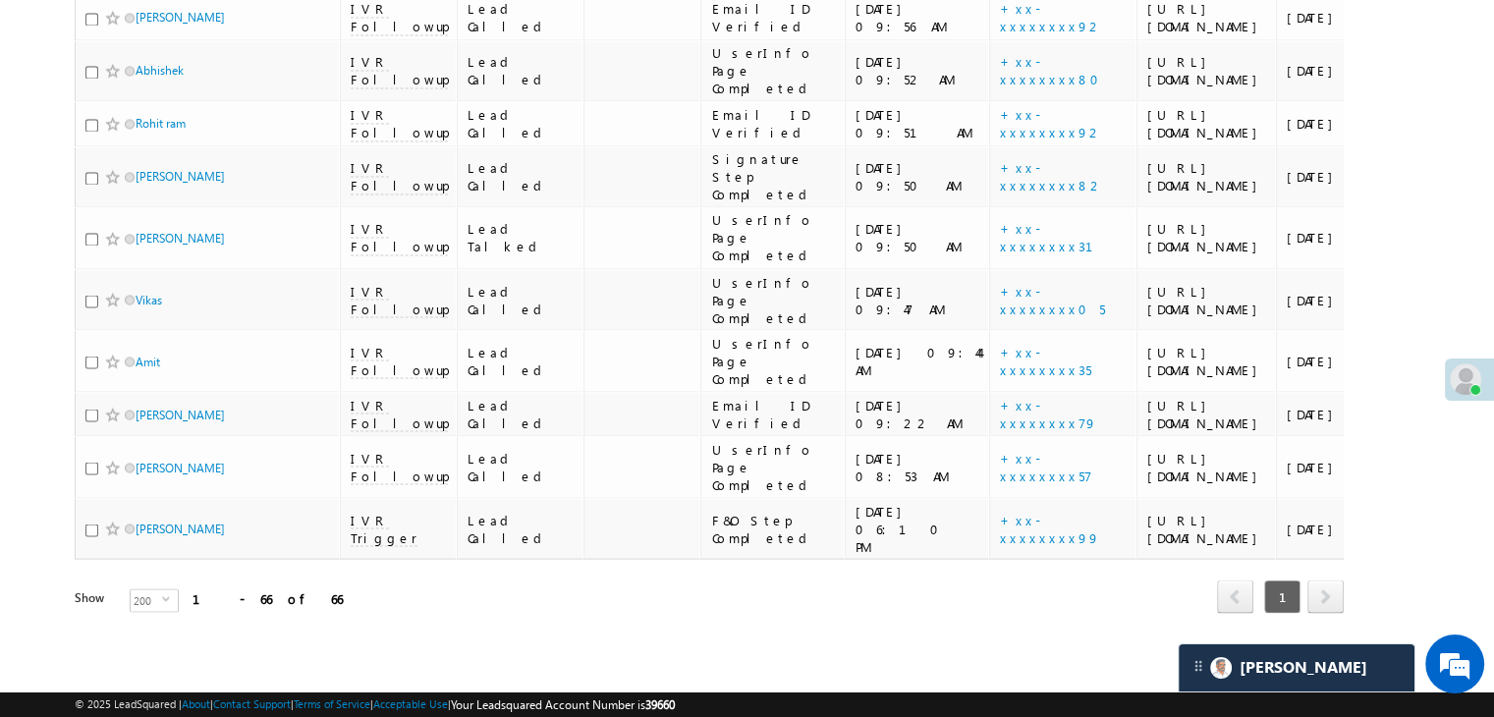
scroll to position [5255, 0]
